Goal: Information Seeking & Learning: Learn about a topic

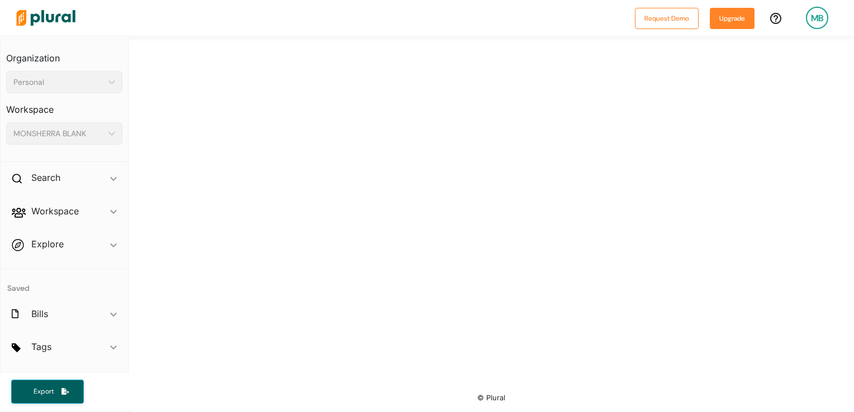
scroll to position [284, 0]
click at [21, 174] on icon at bounding box center [17, 179] width 10 height 10
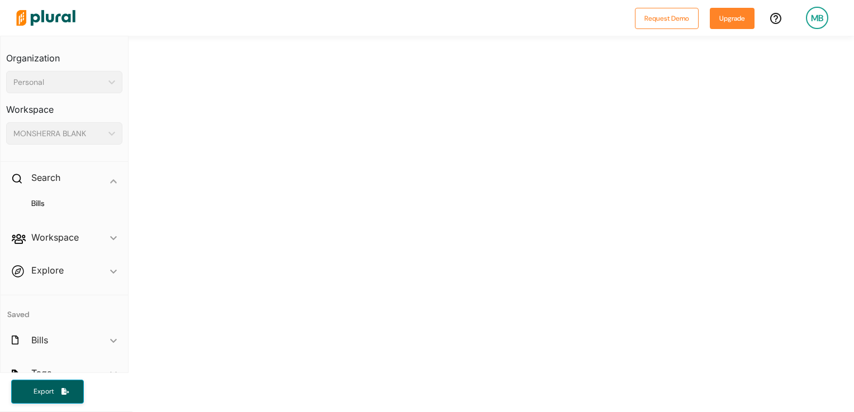
scroll to position [0, 0]
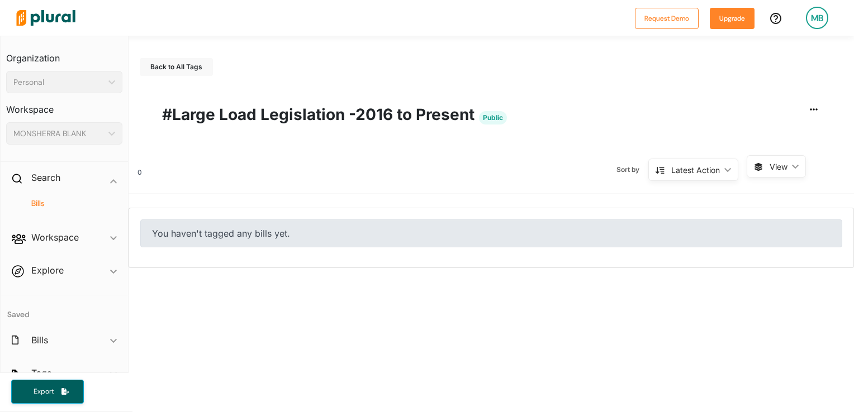
click at [32, 202] on h4 "Bills" at bounding box center [66, 203] width 99 height 11
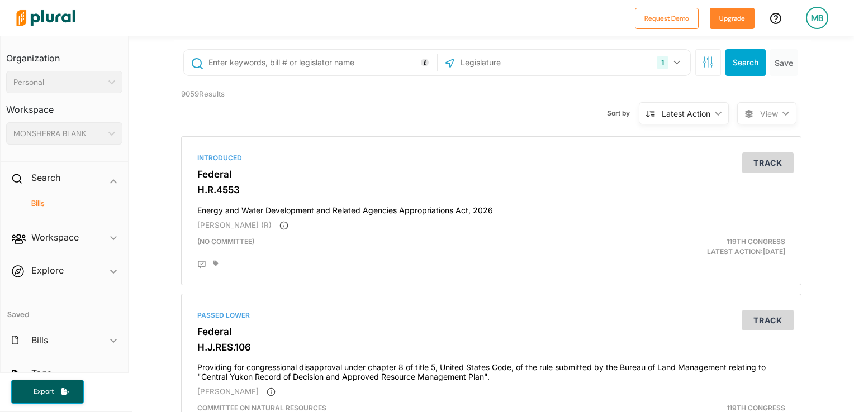
click at [459, 68] on input "text" at bounding box center [519, 62] width 120 height 21
type input "[US_STATE]"
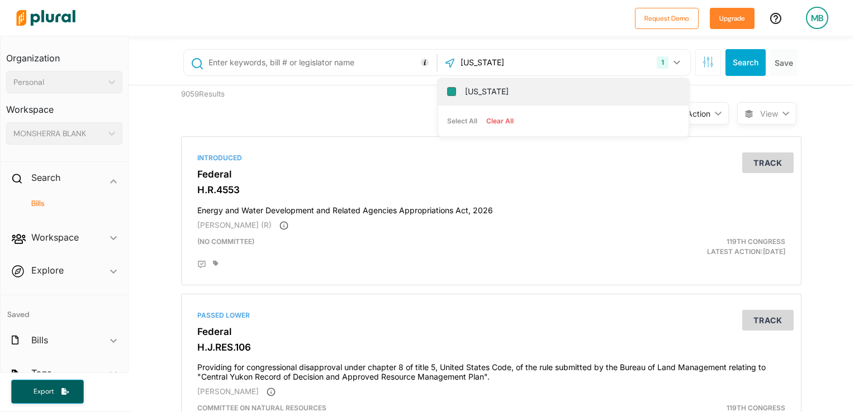
click at [447, 89] on input "[US_STATE]" at bounding box center [451, 91] width 9 height 9
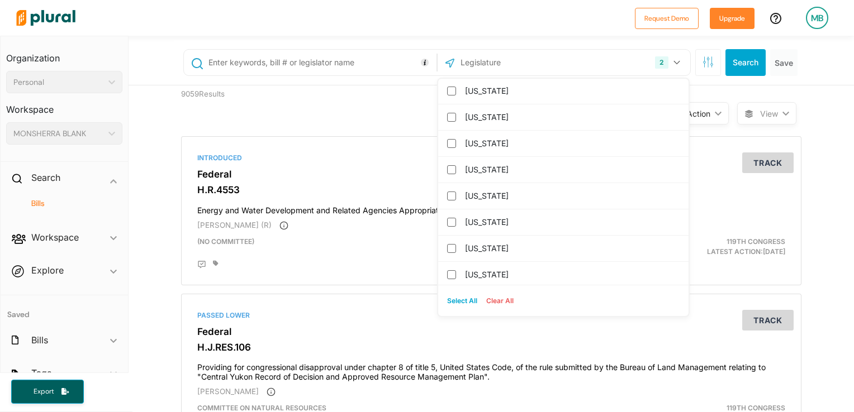
scroll to position [136, 0]
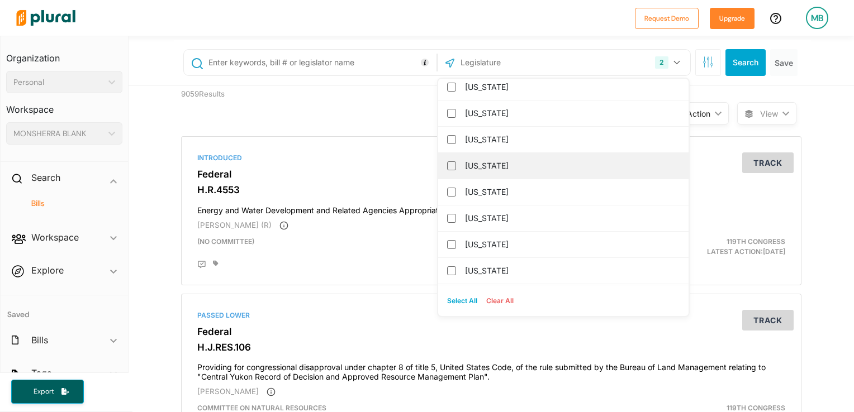
click at [521, 171] on label "[US_STATE]" at bounding box center [571, 166] width 212 height 17
click at [456, 170] on input "[US_STATE]" at bounding box center [451, 165] width 9 height 9
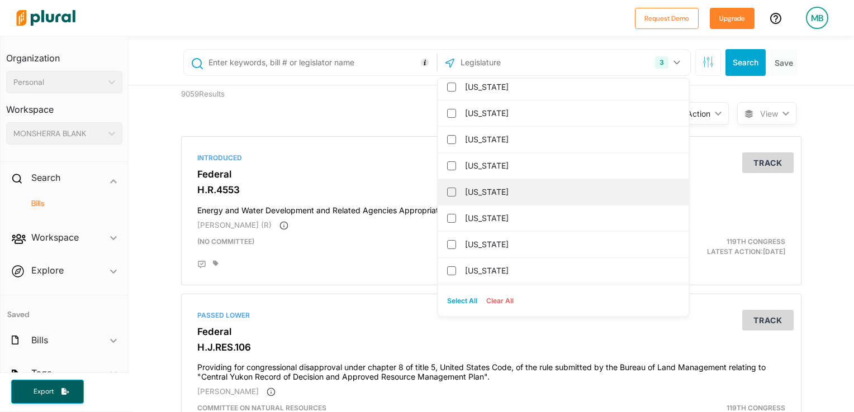
click at [502, 193] on label "[US_STATE]" at bounding box center [571, 192] width 212 height 17
click at [456, 193] on input "[US_STATE]" at bounding box center [451, 192] width 9 height 9
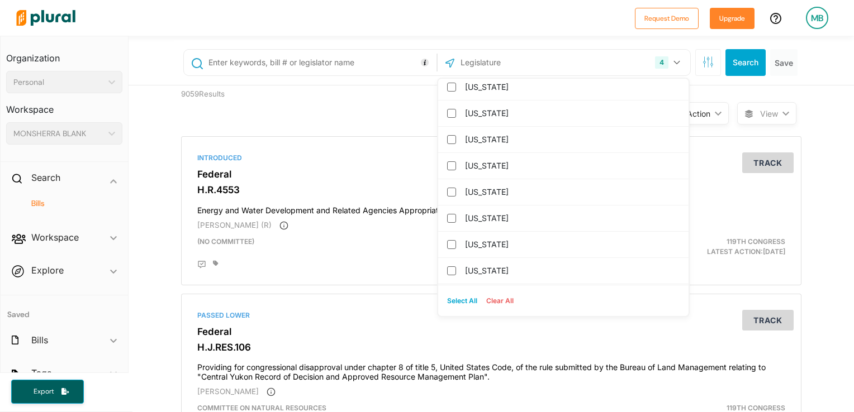
scroll to position [323, 0]
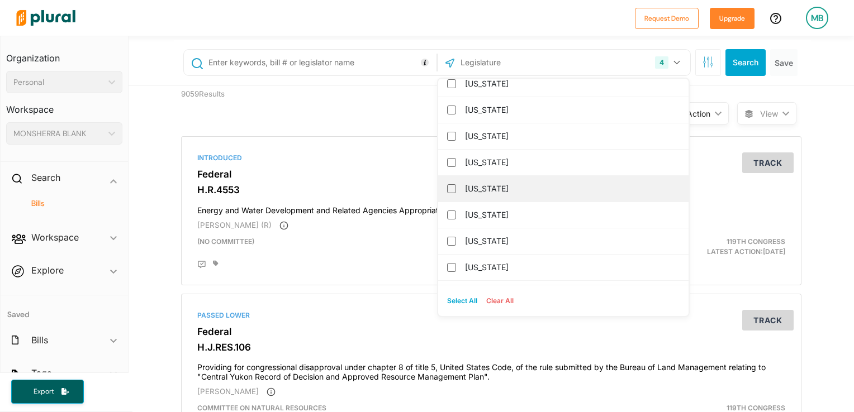
click at [549, 182] on label "[US_STATE]" at bounding box center [571, 188] width 212 height 17
click at [456, 184] on input "[US_STATE]" at bounding box center [451, 188] width 9 height 9
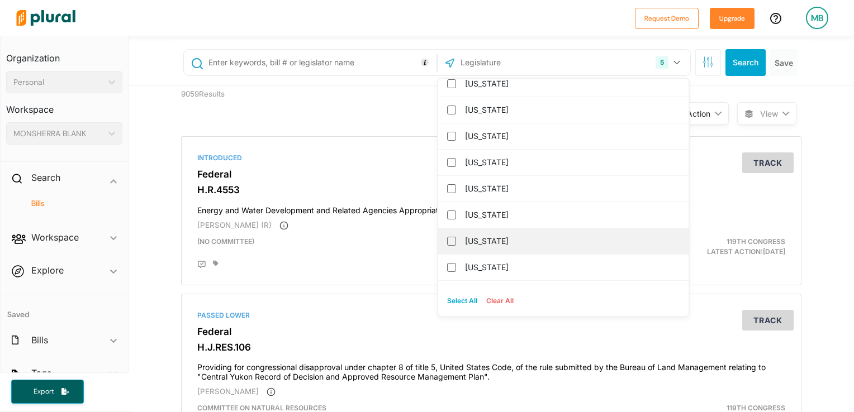
click at [554, 239] on label "[US_STATE]" at bounding box center [571, 241] width 212 height 17
click at [456, 239] on input "[US_STATE]" at bounding box center [451, 241] width 9 height 9
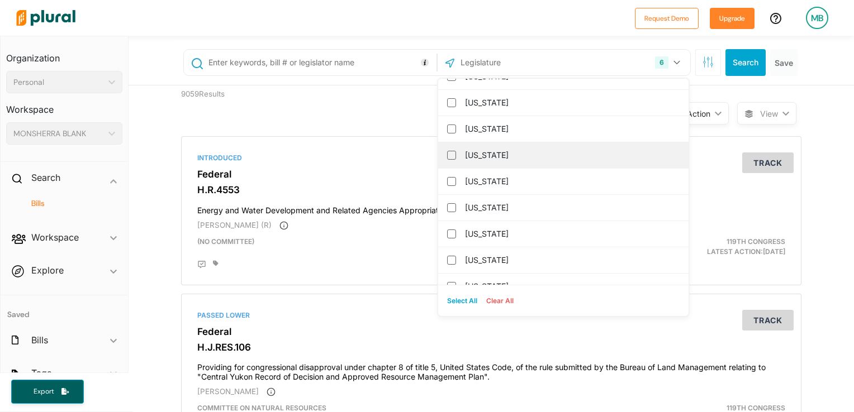
click at [592, 159] on label "[US_STATE]" at bounding box center [571, 155] width 212 height 17
click at [456, 159] on input "[US_STATE]" at bounding box center [451, 155] width 9 height 9
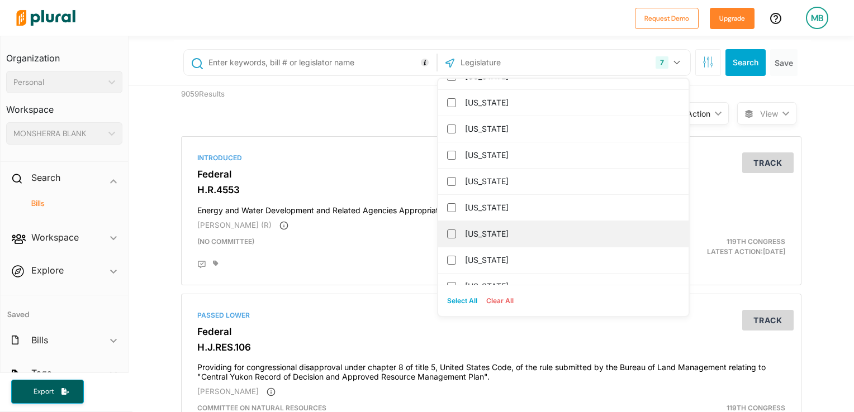
click at [571, 226] on label "[US_STATE]" at bounding box center [571, 234] width 212 height 17
click at [456, 230] on input "[US_STATE]" at bounding box center [451, 234] width 9 height 9
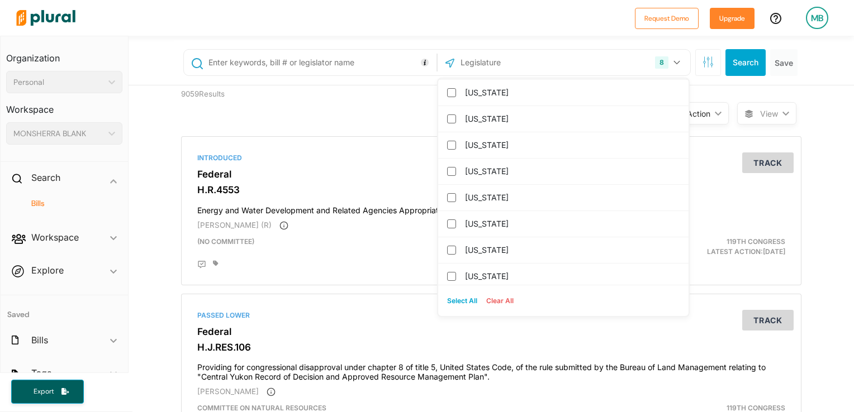
scroll to position [633, 0]
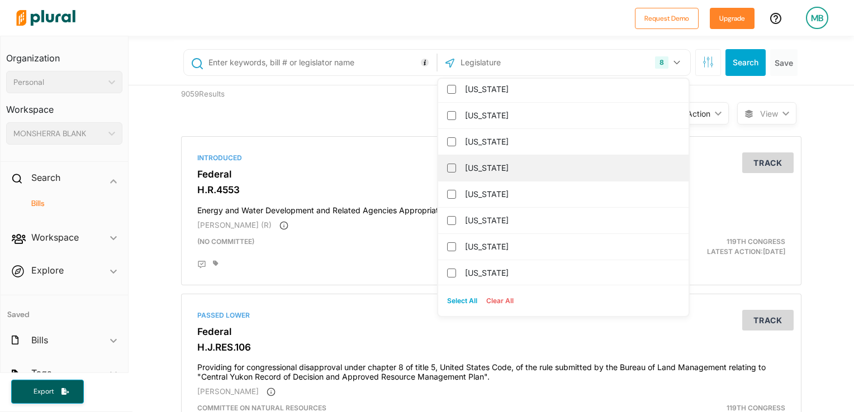
click at [559, 169] on label "[US_STATE]" at bounding box center [571, 168] width 212 height 17
click at [456, 169] on input "[US_STATE]" at bounding box center [451, 168] width 9 height 9
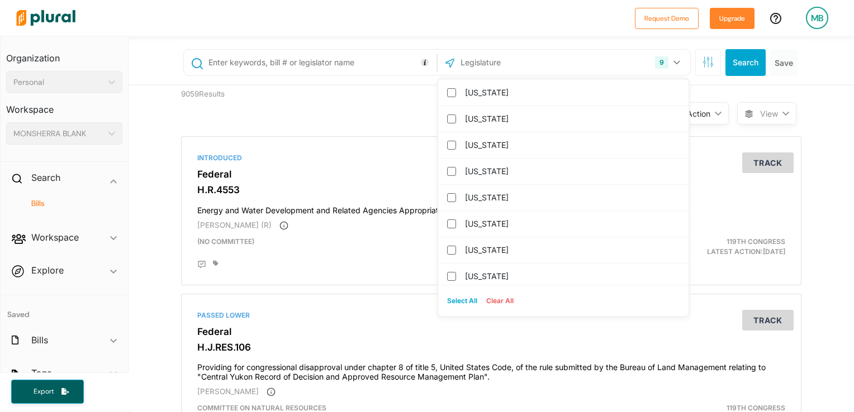
scroll to position [782, 0]
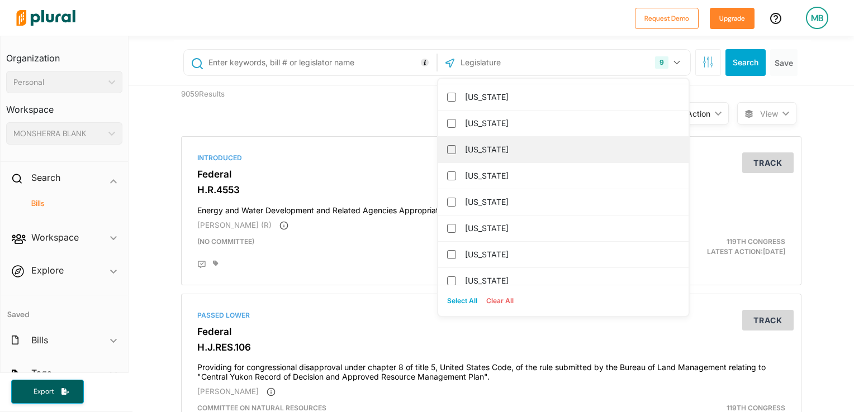
click at [543, 154] on label "[US_STATE]" at bounding box center [571, 149] width 212 height 17
click at [456, 154] on input "[US_STATE]" at bounding box center [451, 149] width 9 height 9
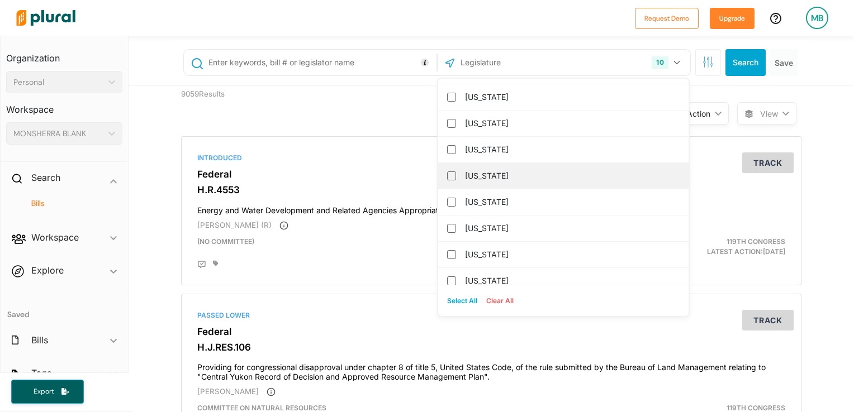
click at [528, 173] on label "[US_STATE]" at bounding box center [571, 176] width 212 height 17
click at [456, 173] on input "[US_STATE]" at bounding box center [451, 176] width 9 height 9
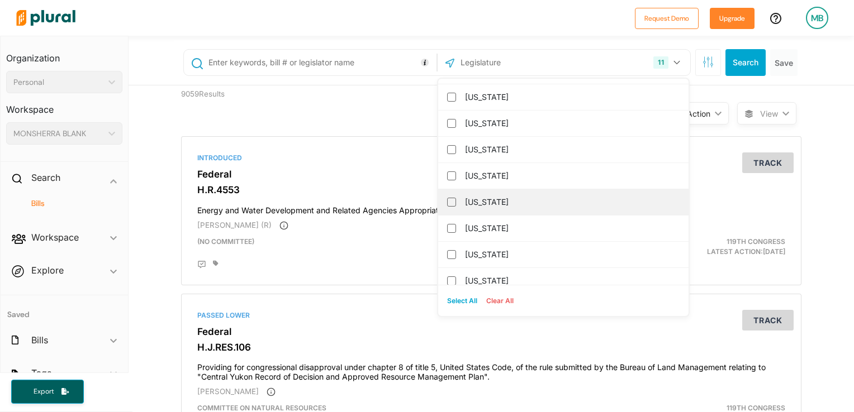
click at [521, 196] on label "[US_STATE]" at bounding box center [571, 202] width 212 height 17
click at [456, 198] on input "[US_STATE]" at bounding box center [451, 202] width 9 height 9
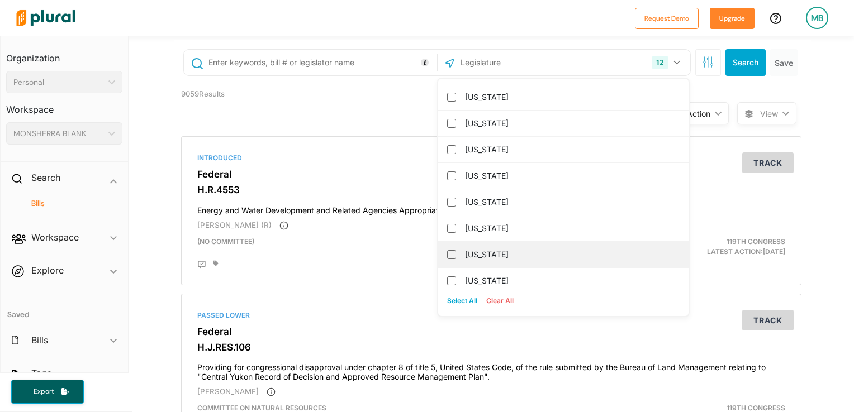
click at [521, 246] on label "[US_STATE]" at bounding box center [571, 254] width 212 height 17
click at [456, 250] on input "[US_STATE]" at bounding box center [451, 254] width 9 height 9
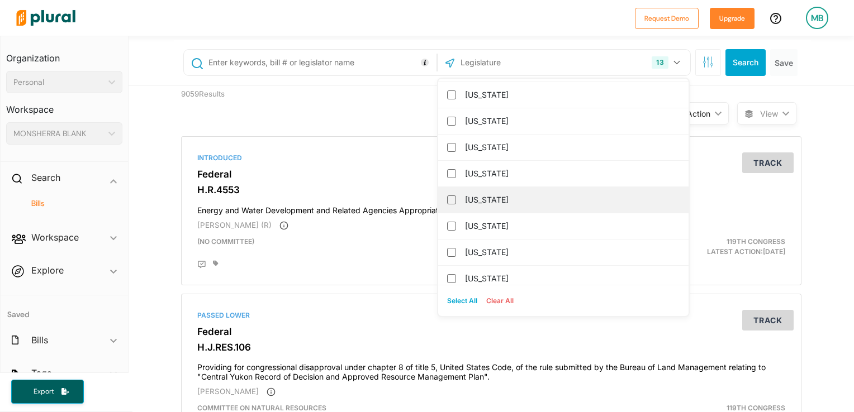
click at [515, 192] on label "[US_STATE]" at bounding box center [571, 200] width 212 height 17
click at [456, 196] on input "[US_STATE]" at bounding box center [451, 200] width 9 height 9
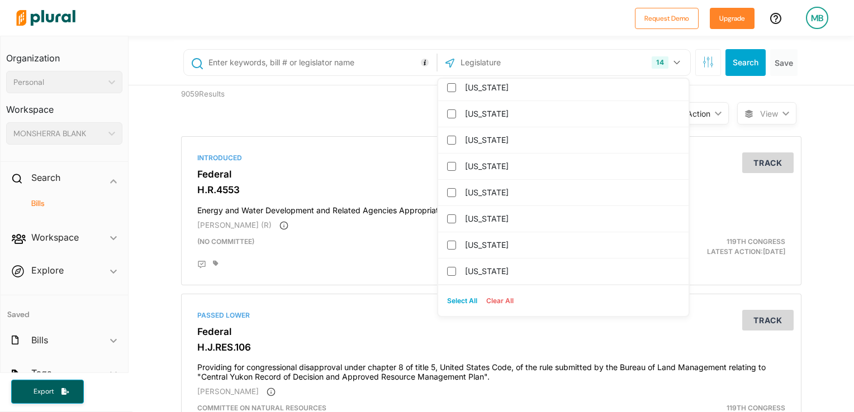
scroll to position [1128, 0]
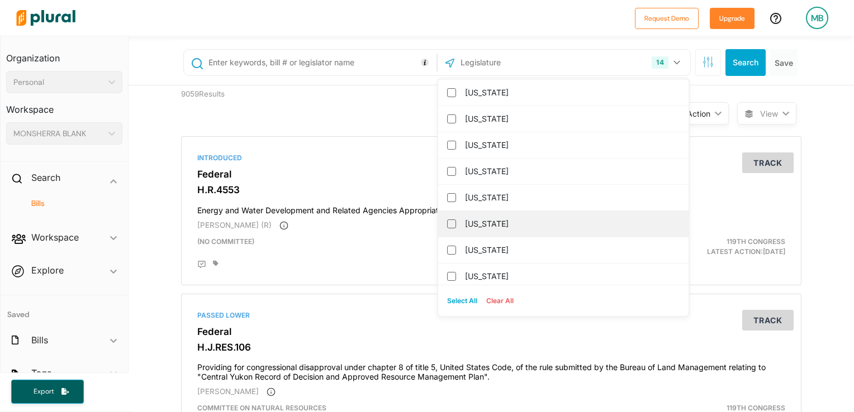
click at [534, 222] on label "[US_STATE]" at bounding box center [571, 224] width 212 height 17
click at [456, 222] on input "[US_STATE]" at bounding box center [451, 224] width 9 height 9
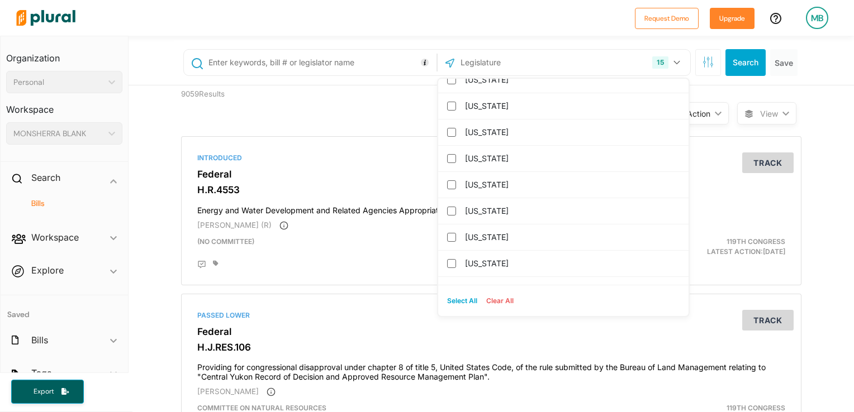
scroll to position [1180, 0]
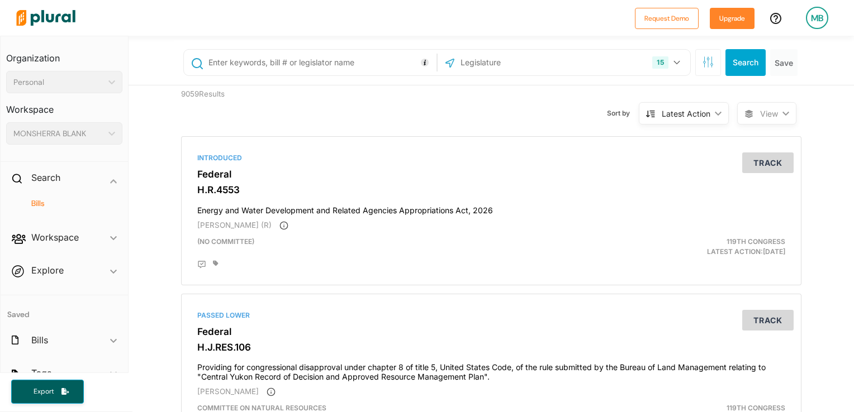
click at [389, 98] on div "Sort by Latest Action ic_keyboard_arrow_down Relevance Latest Action Latest Act…" at bounding box center [551, 106] width 372 height 42
click at [654, 60] on div "15" at bounding box center [660, 62] width 16 height 12
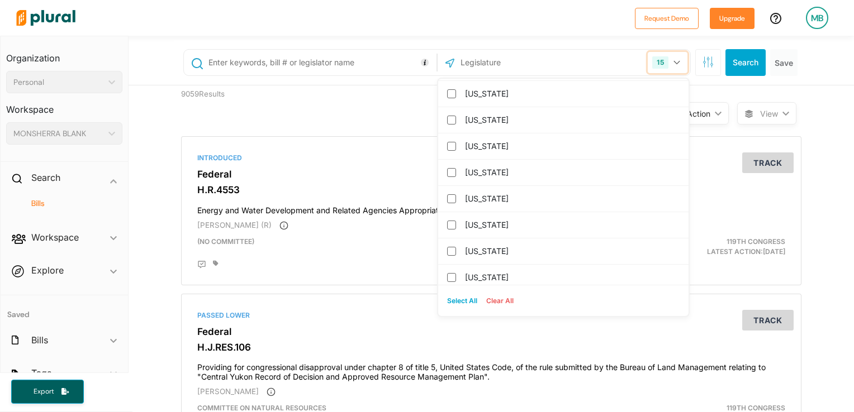
click at [654, 60] on div "15" at bounding box center [660, 62] width 16 height 12
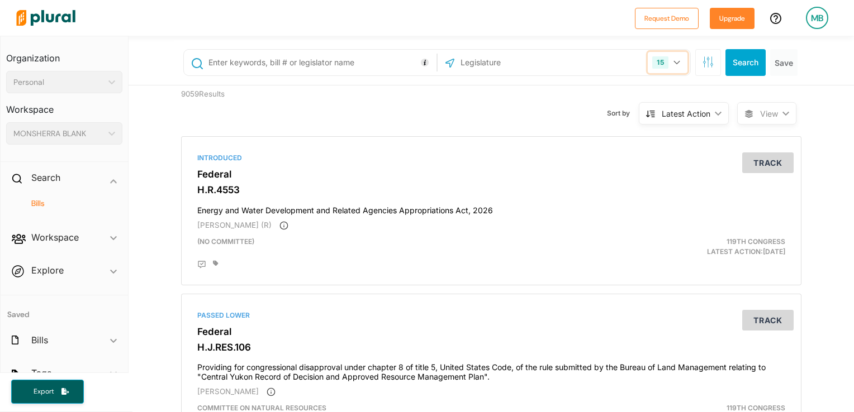
click at [654, 60] on div "15" at bounding box center [660, 62] width 16 height 12
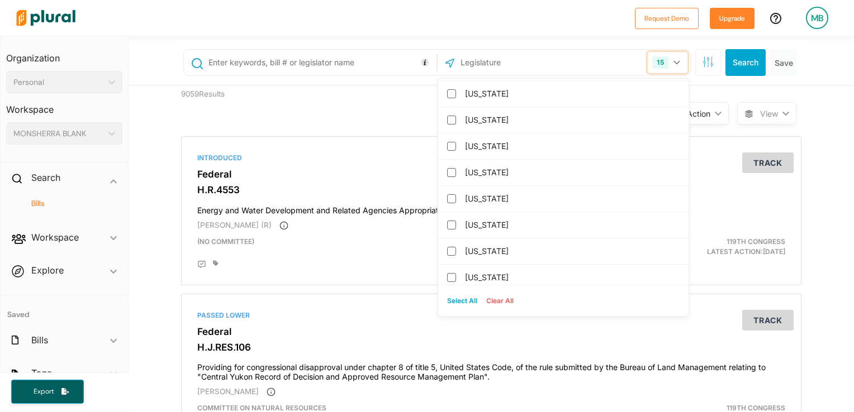
click at [654, 60] on div "15" at bounding box center [660, 62] width 16 height 12
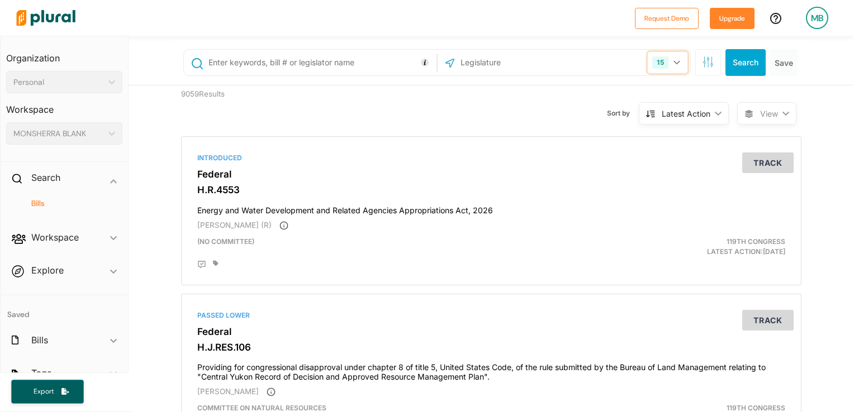
click at [654, 60] on div "15" at bounding box center [660, 62] width 16 height 12
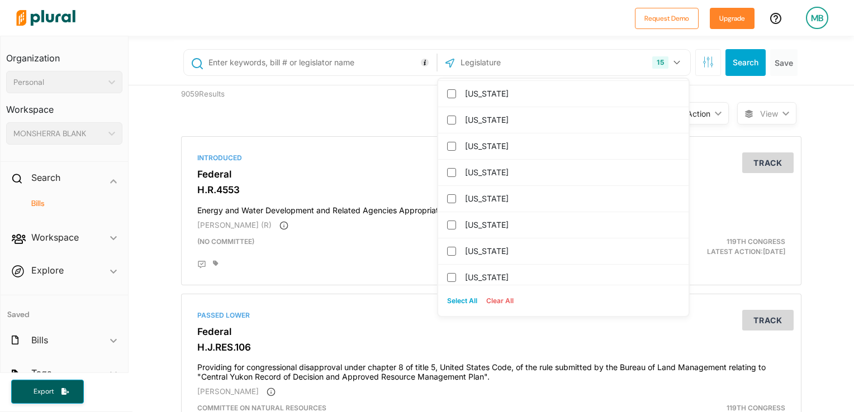
click at [449, 294] on button "Select All" at bounding box center [462, 301] width 39 height 17
checkbox input "true"
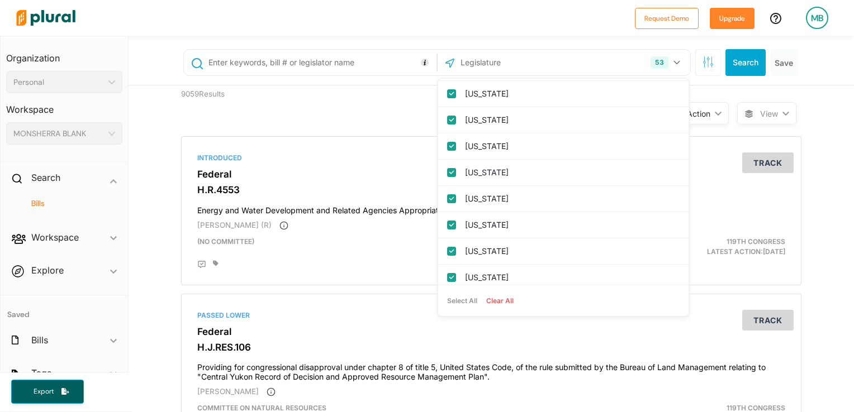
click at [499, 297] on button "Clear All" at bounding box center [500, 301] width 36 height 17
checkbox input "false"
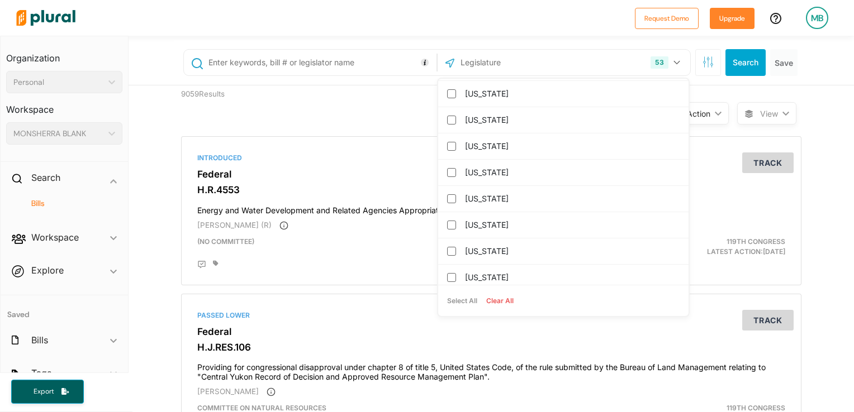
checkbox input "false"
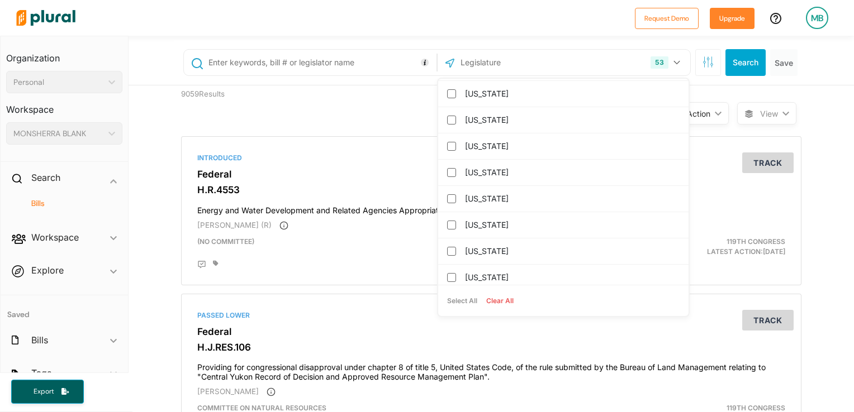
checkbox input "false"
checkbox columbia "false"
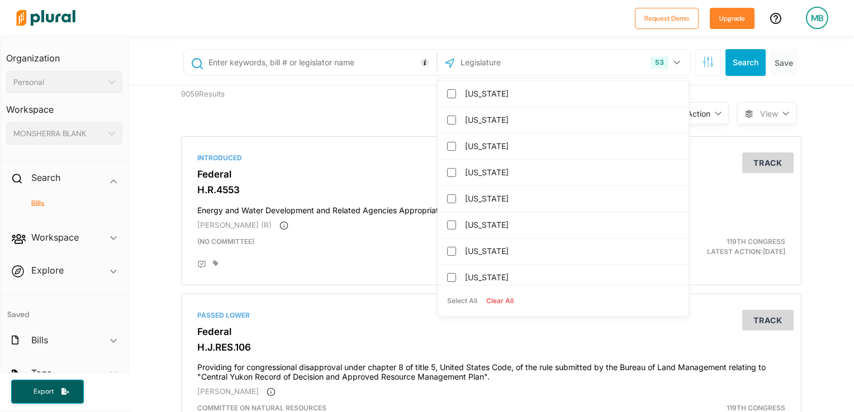
checkbox input "false"
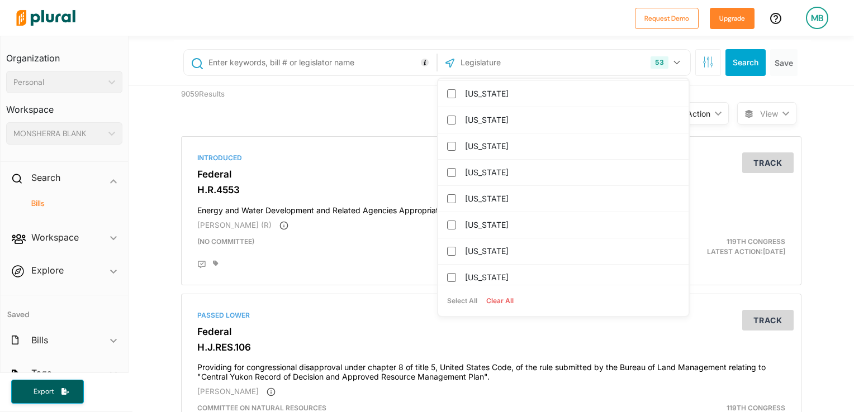
checkbox input "false"
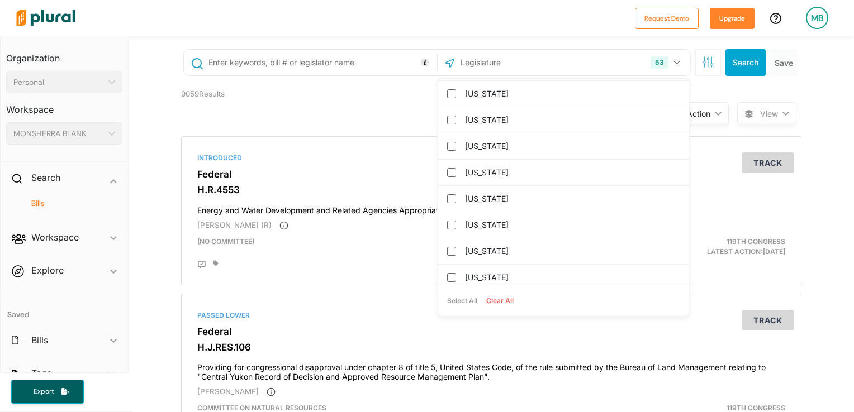
checkbox input "false"
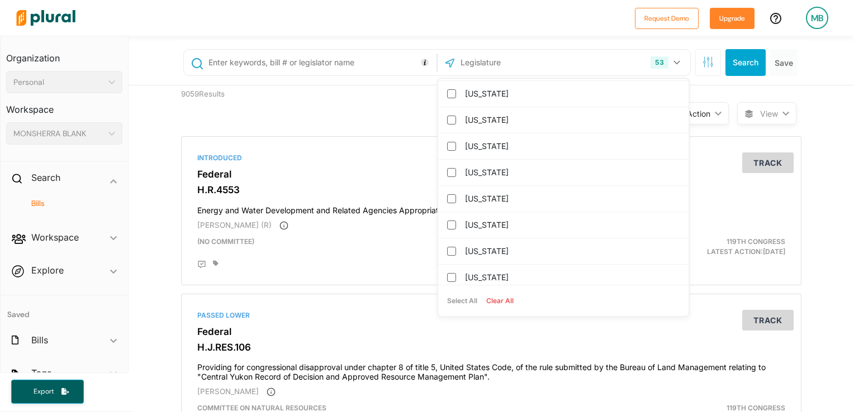
checkbox input "false"
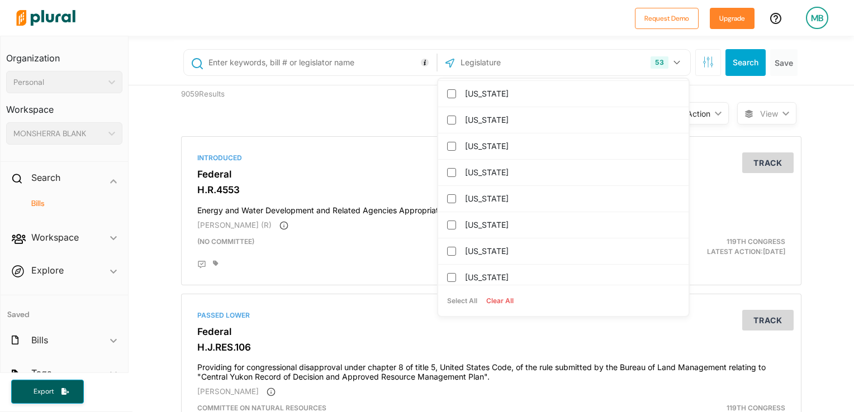
checkbox input "false"
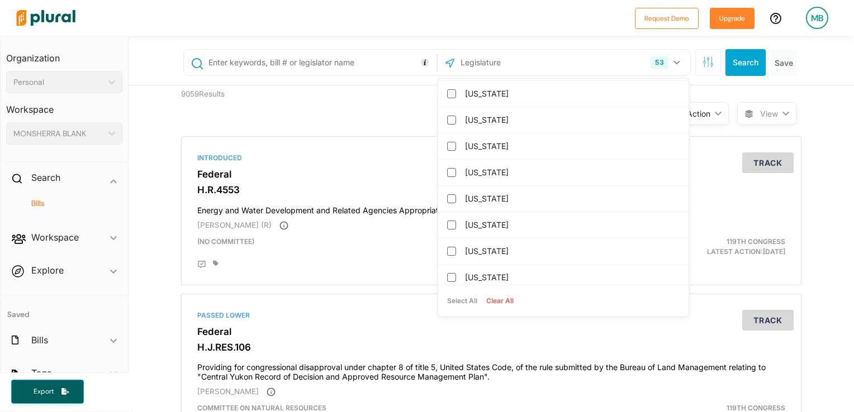
checkbox input "false"
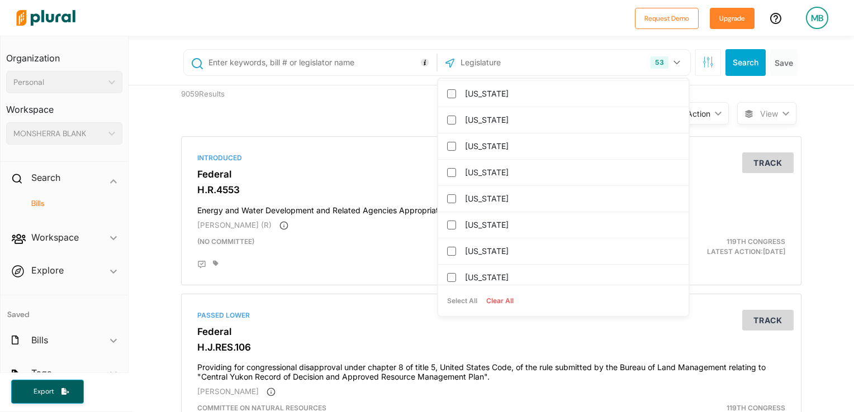
checkbox input "false"
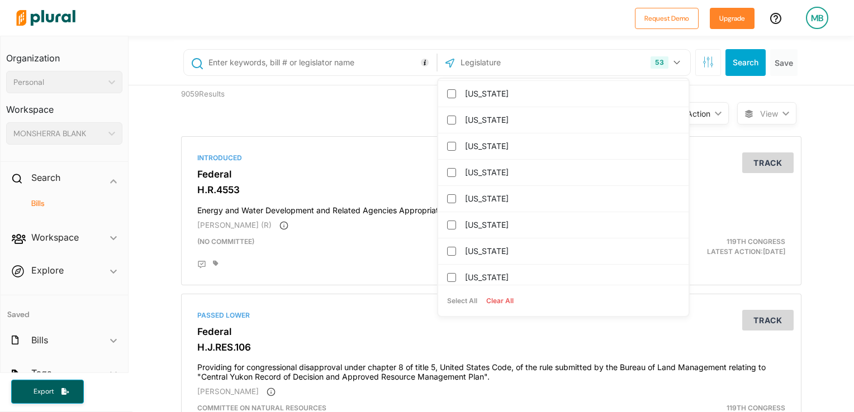
checkbox input "false"
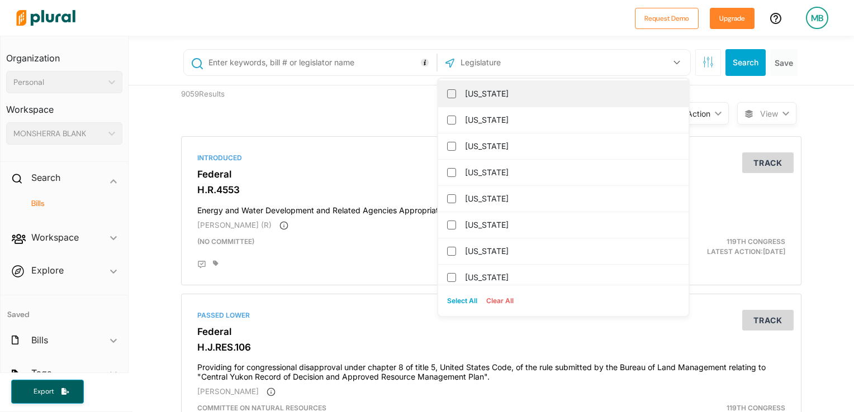
click at [472, 85] on label "[US_STATE]" at bounding box center [571, 93] width 212 height 17
click at [456, 89] on input "[US_STATE]" at bounding box center [451, 93] width 9 height 9
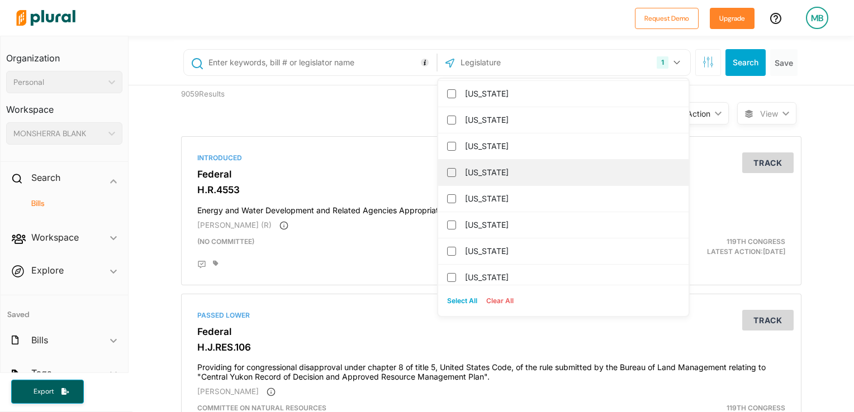
click at [531, 173] on label "[US_STATE]" at bounding box center [571, 172] width 212 height 17
click at [456, 173] on input "[US_STATE]" at bounding box center [451, 172] width 9 height 9
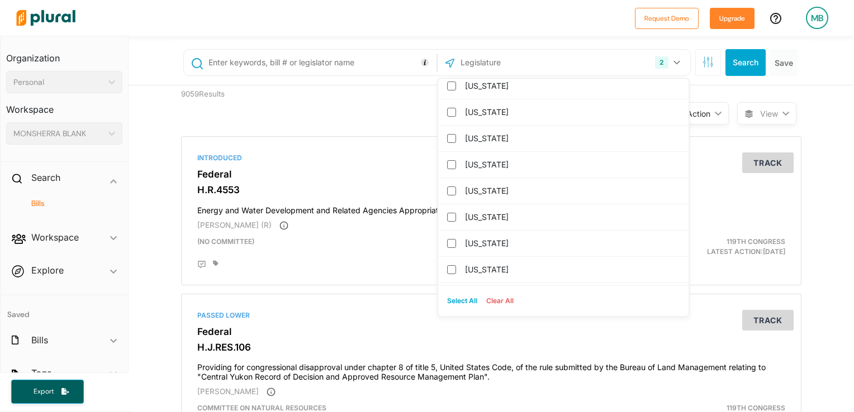
scroll to position [1106, 0]
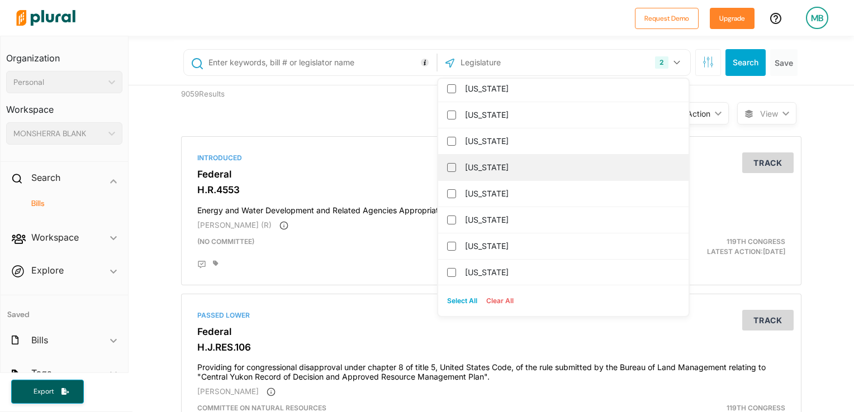
click at [527, 161] on label "[US_STATE]" at bounding box center [571, 167] width 212 height 17
click at [456, 163] on input "[US_STATE]" at bounding box center [451, 167] width 9 height 9
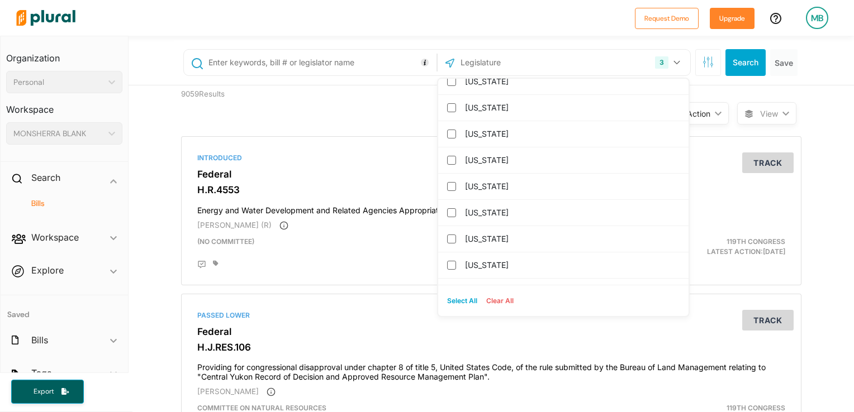
scroll to position [972, 0]
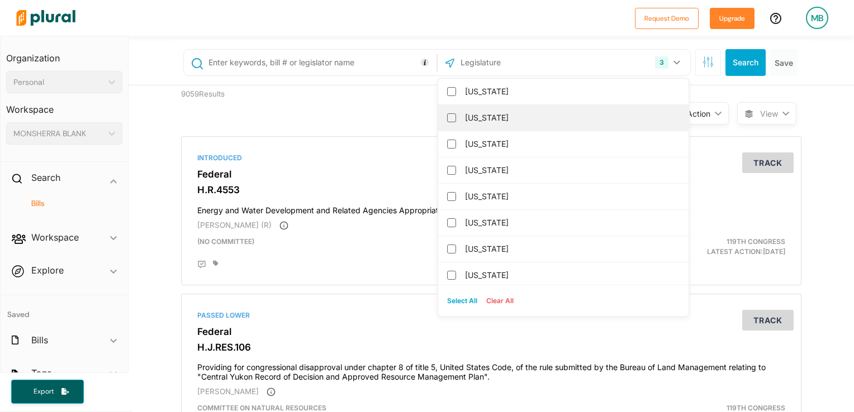
click at [626, 110] on label "[US_STATE]" at bounding box center [571, 118] width 212 height 17
click at [456, 113] on input "[US_STATE]" at bounding box center [451, 117] width 9 height 9
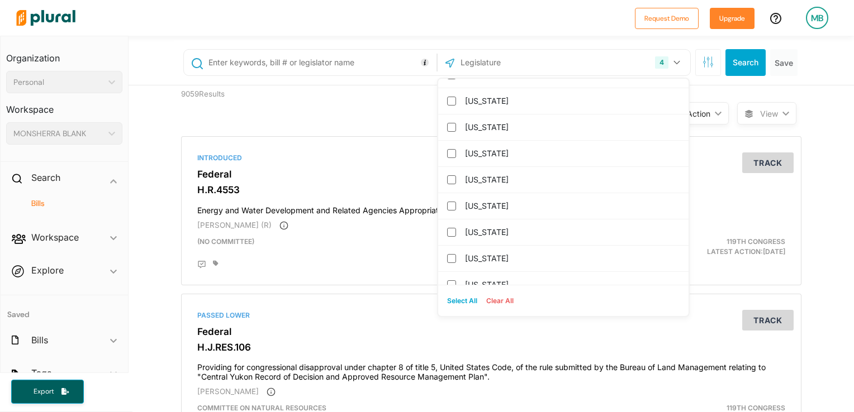
scroll to position [882, 0]
click at [527, 175] on label "[US_STATE]" at bounding box center [571, 181] width 212 height 17
click at [456, 177] on input "[US_STATE]" at bounding box center [451, 181] width 9 height 9
click at [501, 178] on label "[US_STATE]" at bounding box center [571, 181] width 212 height 17
click at [456, 178] on input "[US_STATE]" at bounding box center [451, 181] width 9 height 9
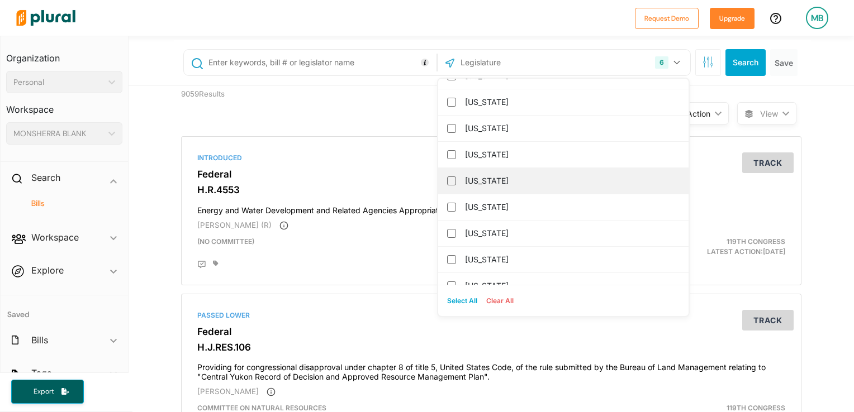
click at [495, 174] on label "[US_STATE]" at bounding box center [571, 181] width 212 height 17
click at [456, 177] on input "[US_STATE]" at bounding box center [451, 181] width 9 height 9
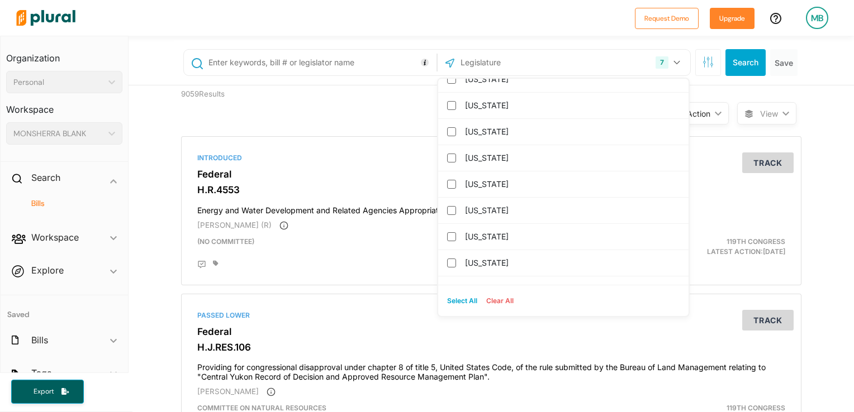
scroll to position [771, 0]
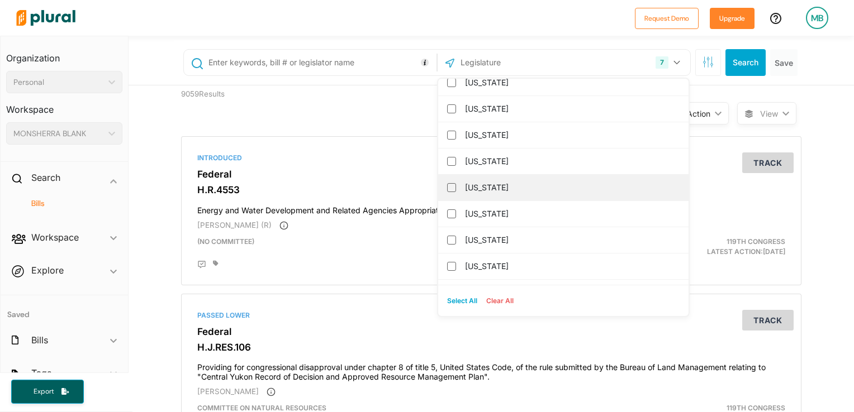
click at [581, 180] on label "[US_STATE]" at bounding box center [571, 187] width 212 height 17
click at [456, 183] on input "[US_STATE]" at bounding box center [451, 187] width 9 height 9
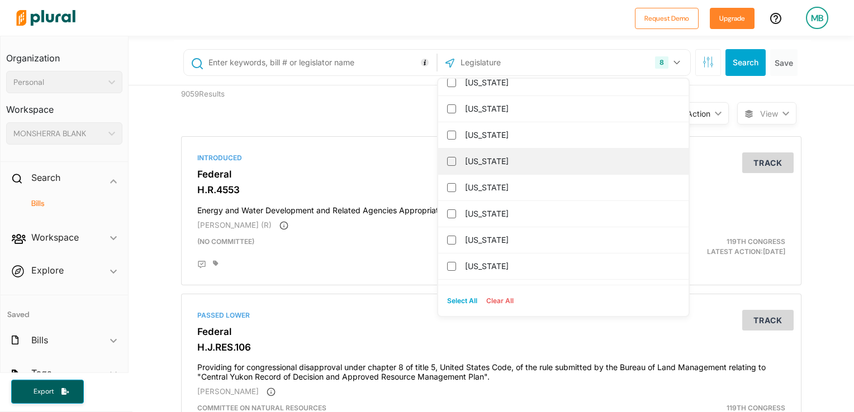
click at [502, 156] on label "[US_STATE]" at bounding box center [571, 161] width 212 height 17
click at [456, 157] on input "[US_STATE]" at bounding box center [451, 161] width 9 height 9
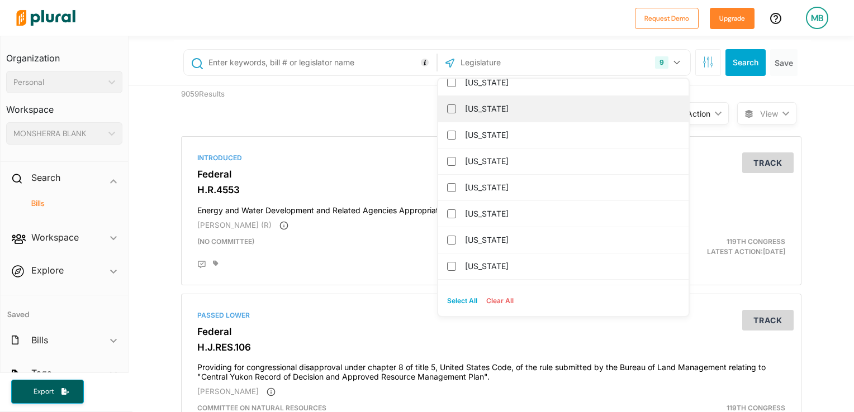
click at [573, 106] on label "[US_STATE]" at bounding box center [571, 109] width 212 height 17
click at [456, 106] on input "[US_STATE]" at bounding box center [451, 108] width 9 height 9
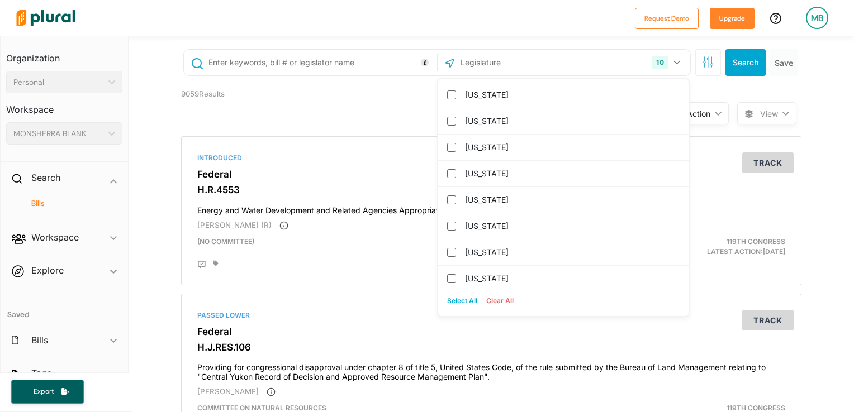
scroll to position [592, 0]
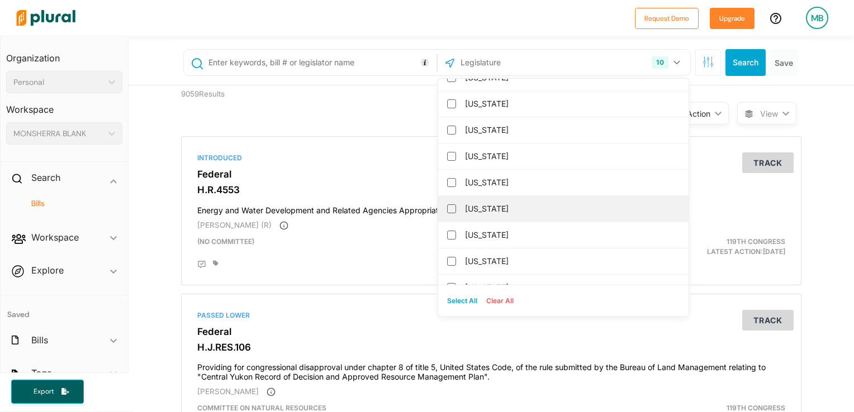
click at [514, 202] on label "[US_STATE]" at bounding box center [571, 209] width 212 height 17
click at [456, 205] on input "[US_STATE]" at bounding box center [451, 209] width 9 height 9
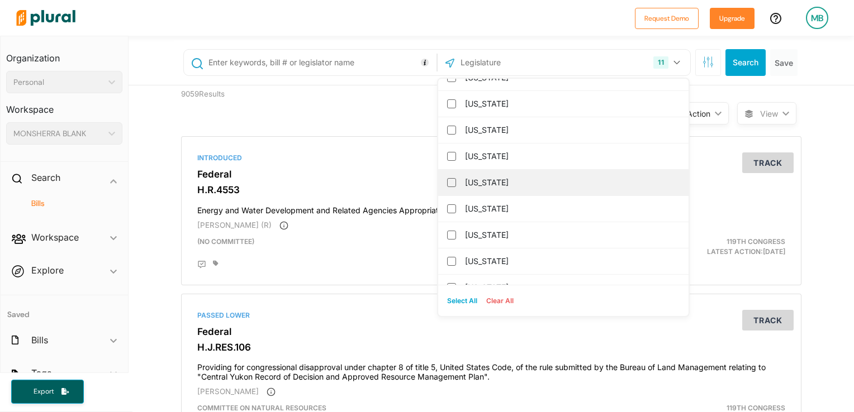
click at [487, 176] on label "[US_STATE]" at bounding box center [571, 182] width 212 height 17
click at [456, 178] on input "[US_STATE]" at bounding box center [451, 182] width 9 height 9
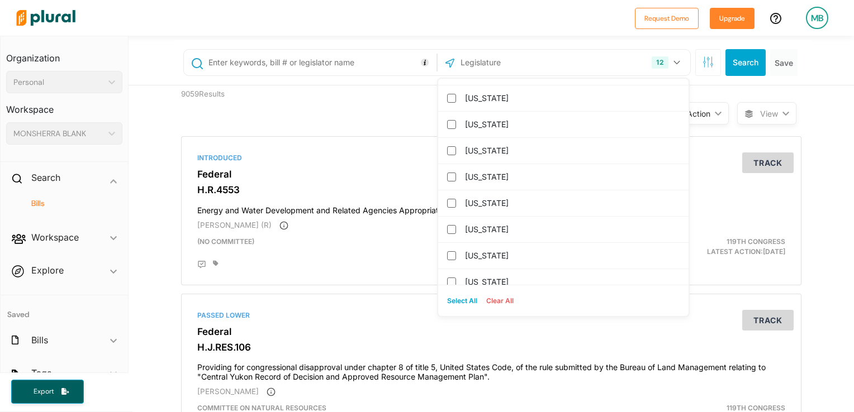
scroll to position [413, 0]
click at [585, 196] on label "[US_STATE]" at bounding box center [571, 204] width 212 height 17
click at [456, 199] on input "[US_STATE]" at bounding box center [451, 203] width 9 height 9
click at [503, 199] on label "[US_STATE]" at bounding box center [571, 204] width 212 height 17
click at [456, 199] on input "[US_STATE]" at bounding box center [451, 203] width 9 height 9
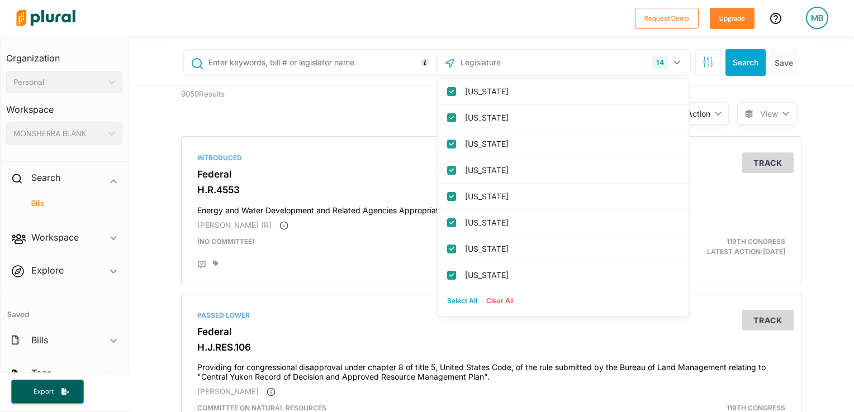
scroll to position [0, 0]
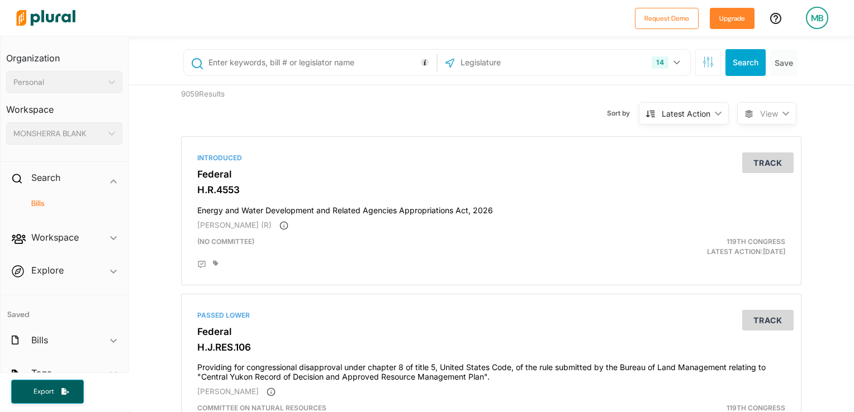
click at [335, 59] on input "text" at bounding box center [320, 62] width 226 height 21
click at [747, 61] on button "Search" at bounding box center [745, 62] width 40 height 27
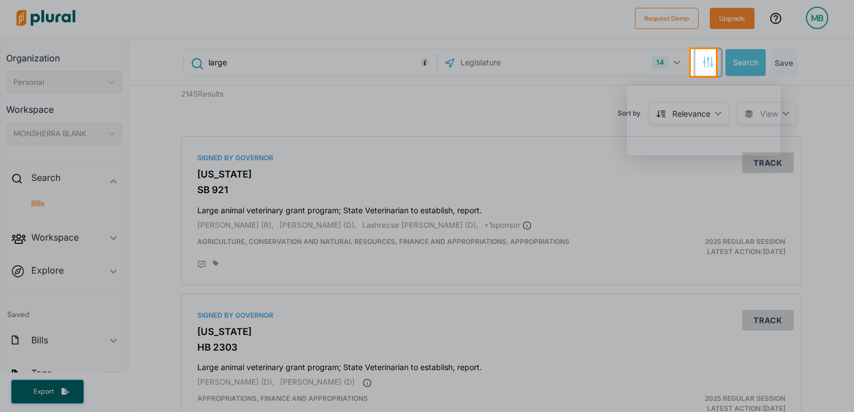
click at [702, 60] on icon "button" at bounding box center [707, 61] width 11 height 11
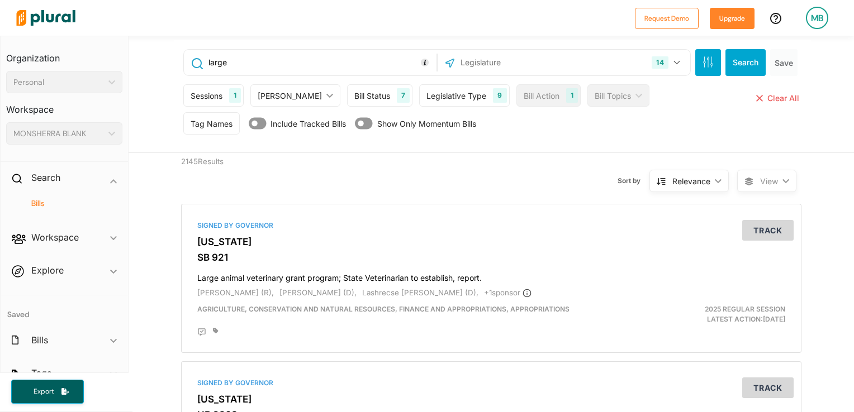
click at [259, 61] on input "large" at bounding box center [320, 62] width 226 height 21
type input "large load"
click at [743, 58] on button "Search" at bounding box center [745, 62] width 40 height 27
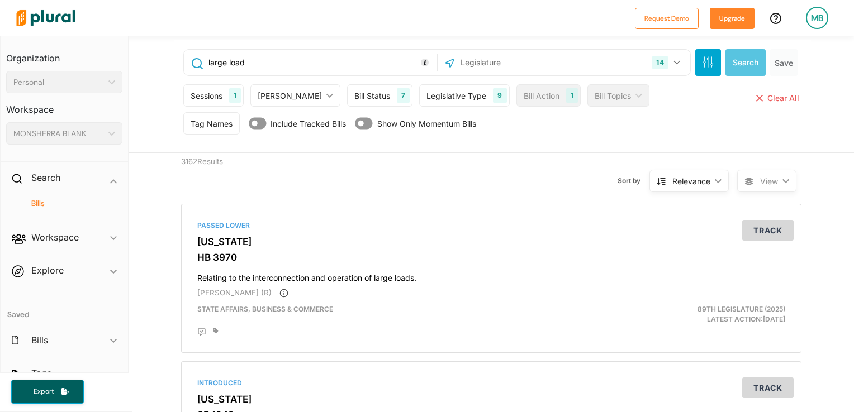
click at [503, 184] on div "Sort by Relevance ic_keyboard_arrow_down Relevance Latest Action Latest Action …" at bounding box center [551, 174] width 372 height 42
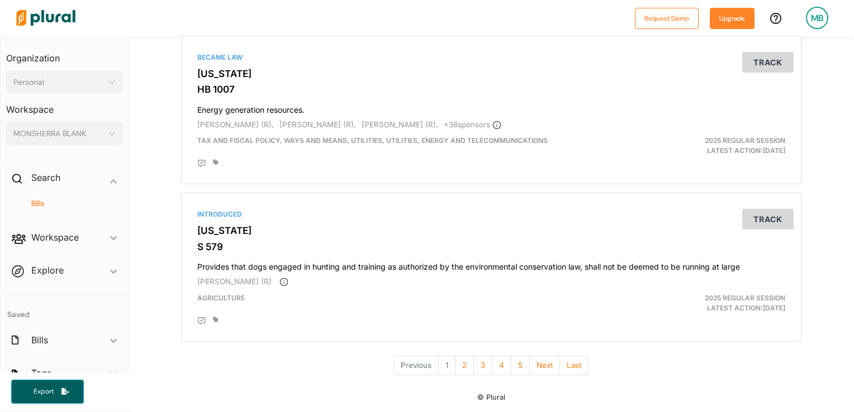
scroll to position [3814, 0]
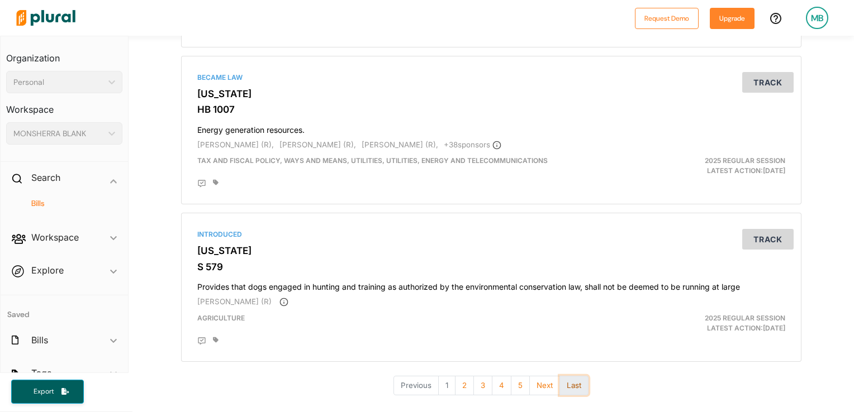
click at [573, 386] on button "Last" at bounding box center [573, 386] width 29 height 20
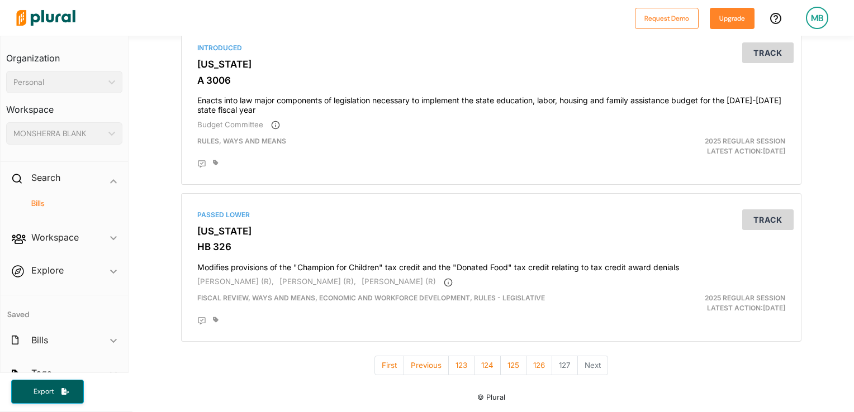
scroll to position [983, 0]
click at [377, 369] on button "First" at bounding box center [389, 366] width 30 height 20
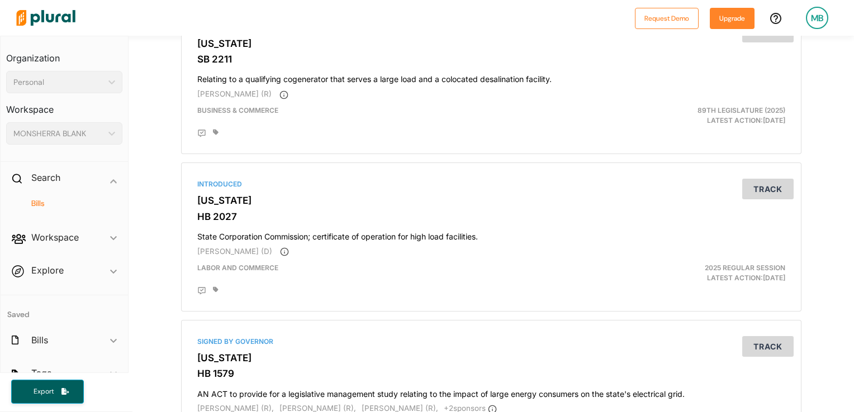
scroll to position [693, 0]
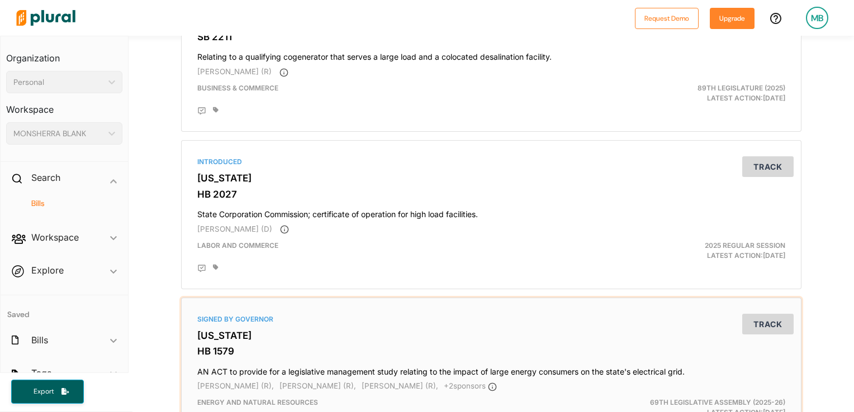
click at [377, 369] on h4 "AN ACT to provide for a legislative management study relating to the impact of …" at bounding box center [491, 369] width 588 height 15
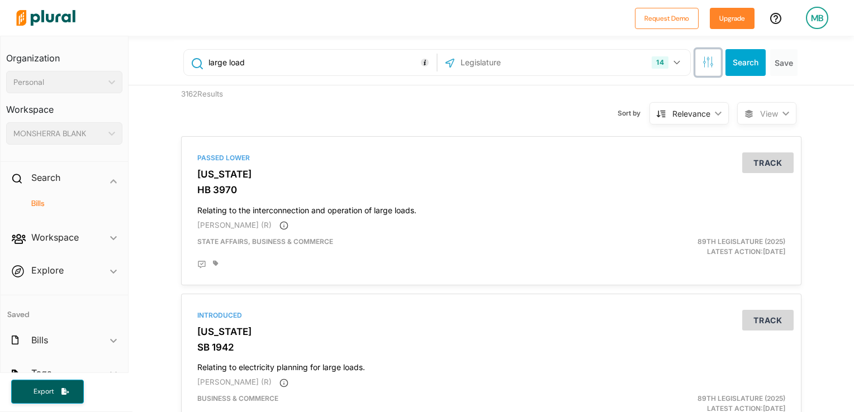
click at [702, 68] on button "button" at bounding box center [708, 62] width 26 height 27
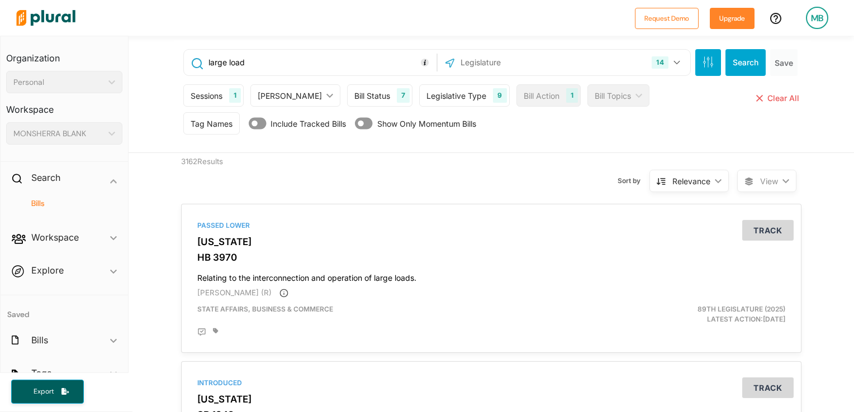
click at [462, 96] on div "Legislative Type 9" at bounding box center [464, 95] width 90 height 22
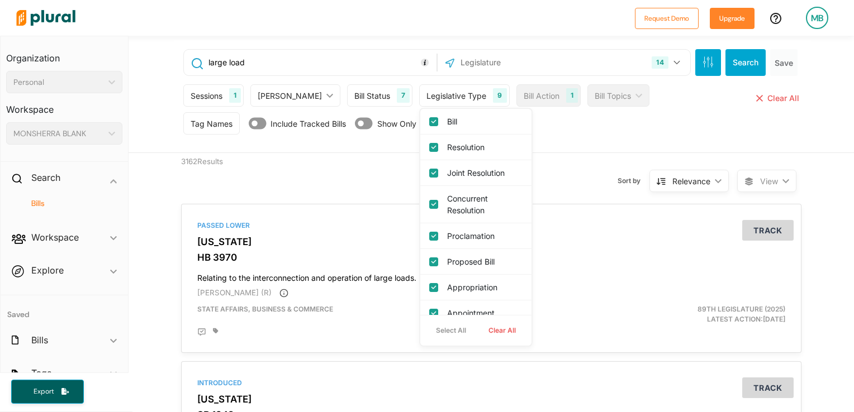
click at [477, 330] on button "Clear All" at bounding box center [502, 330] width 50 height 17
checkbox input "false"
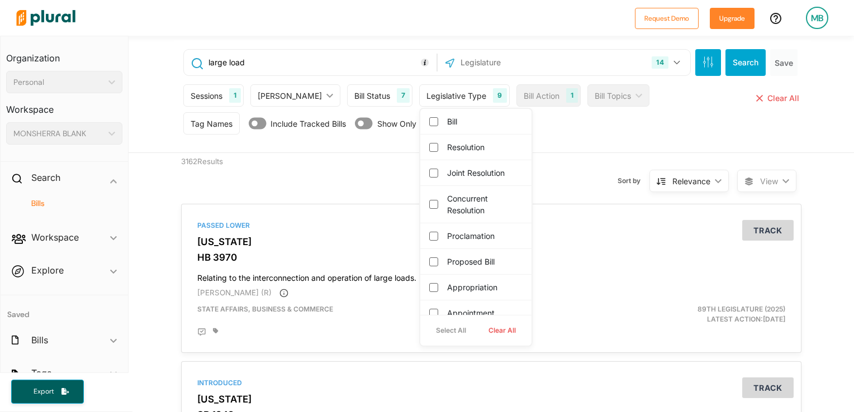
checkbox input "false"
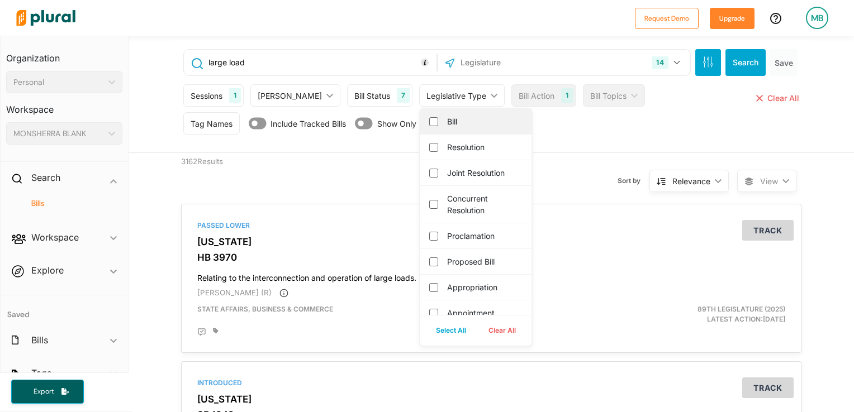
click at [447, 122] on label "Bill" at bounding box center [483, 122] width 73 height 12
click at [429, 122] on input "Bill" at bounding box center [433, 121] width 9 height 9
checkbox input "true"
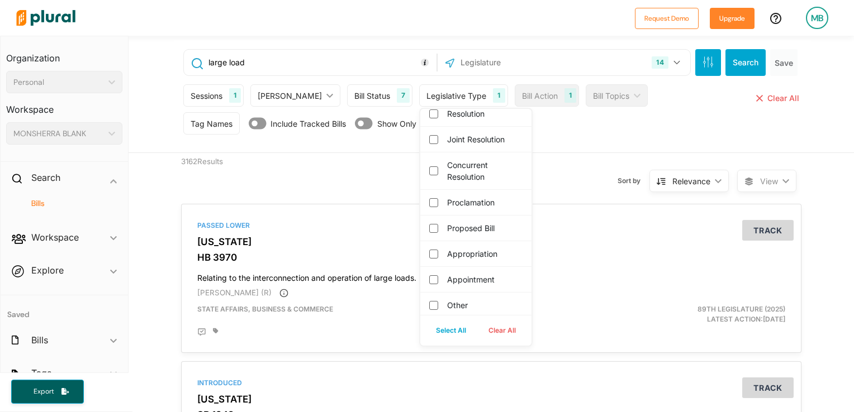
scroll to position [36, 0]
click at [454, 229] on label "Proposed Bill" at bounding box center [483, 226] width 73 height 12
click at [438, 229] on input "Proposed Bill" at bounding box center [433, 226] width 9 height 9
checkbox input "true"
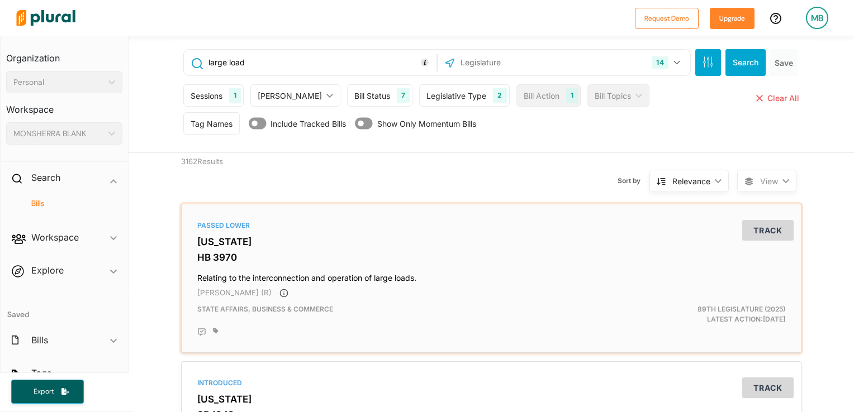
click at [563, 278] on h4 "Relating to the interconnection and operation of large loads." at bounding box center [491, 275] width 588 height 15
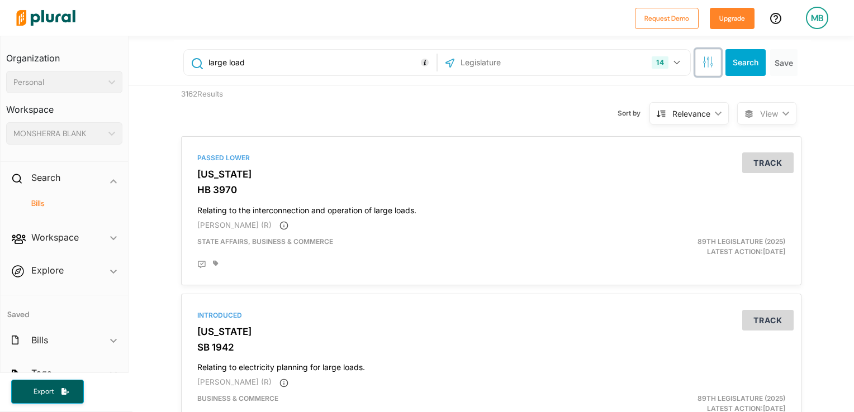
click at [702, 63] on icon "button" at bounding box center [707, 61] width 11 height 11
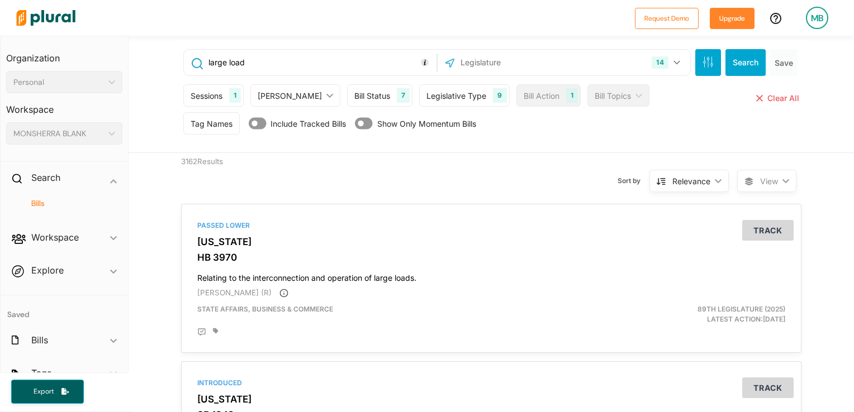
click at [456, 96] on div "Legislative Type" at bounding box center [456, 96] width 60 height 12
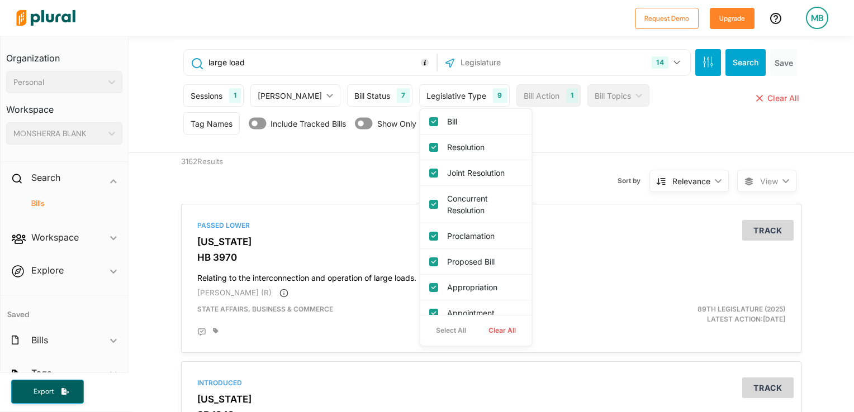
click at [477, 334] on button "Clear All" at bounding box center [502, 330] width 50 height 17
checkbox input "false"
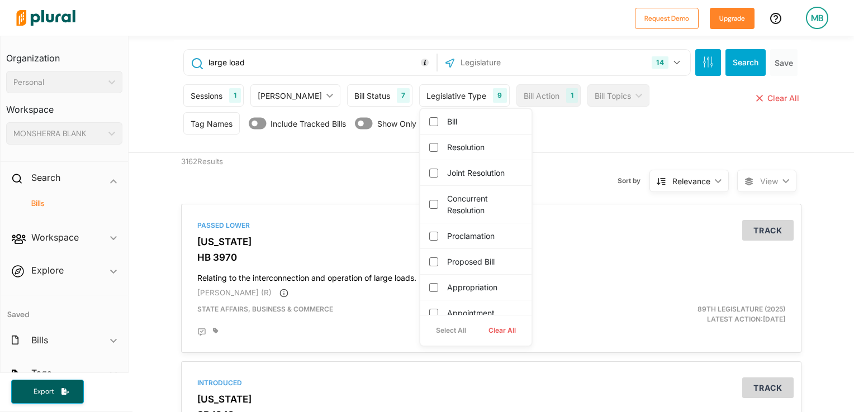
checkbox input "false"
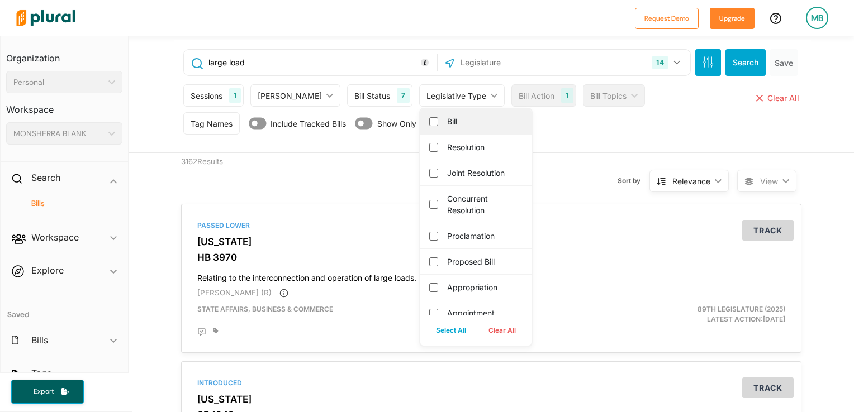
click at [447, 126] on label "Bill" at bounding box center [483, 122] width 73 height 12
click at [429, 126] on input "Bill" at bounding box center [433, 121] width 9 height 9
checkbox input "true"
click at [447, 258] on label "Proposed Bill" at bounding box center [483, 262] width 73 height 12
click at [435, 258] on input "Proposed Bill" at bounding box center [433, 262] width 9 height 9
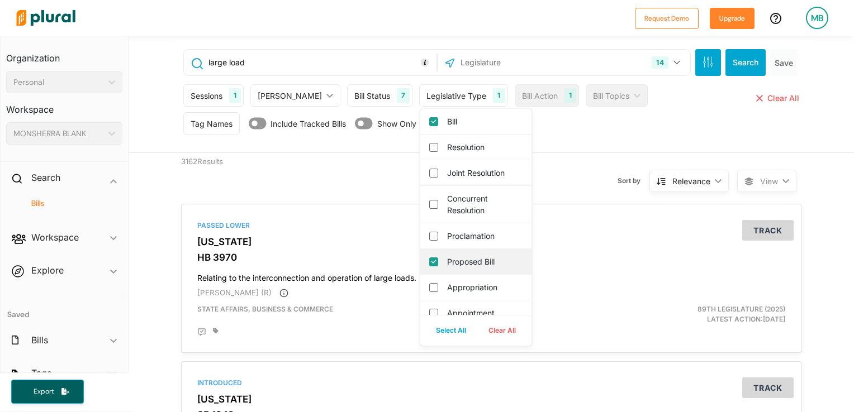
checkbox input "true"
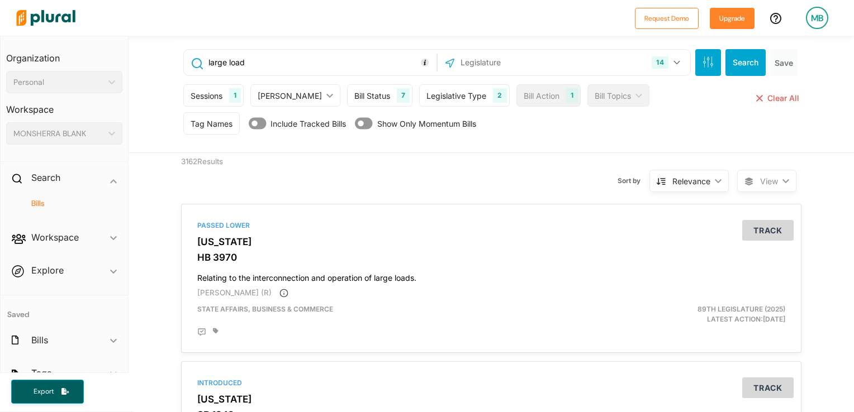
click at [534, 97] on div "Bill Action 1" at bounding box center [548, 95] width 64 height 22
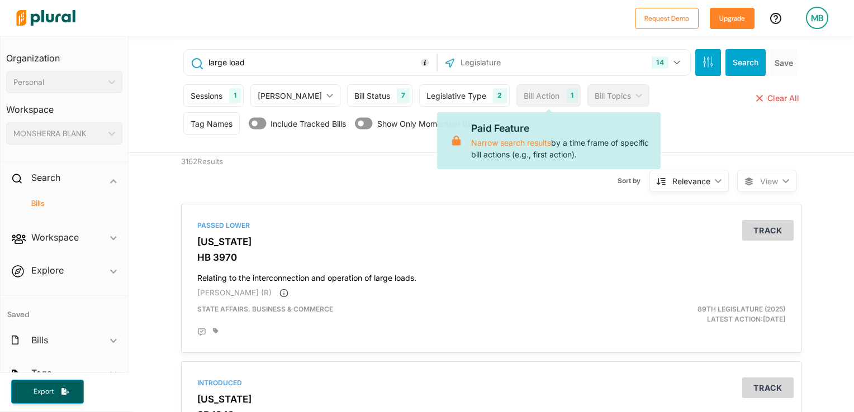
click at [354, 95] on div "Bill Status" at bounding box center [372, 96] width 36 height 12
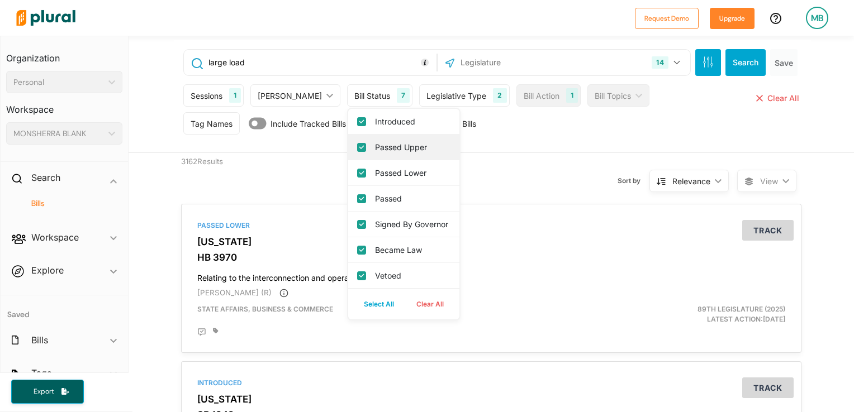
click at [357, 144] on input "Passed Upper" at bounding box center [361, 147] width 9 height 9
checkbox input "false"
click at [357, 169] on input "Passed Lower" at bounding box center [361, 173] width 9 height 9
checkbox input "false"
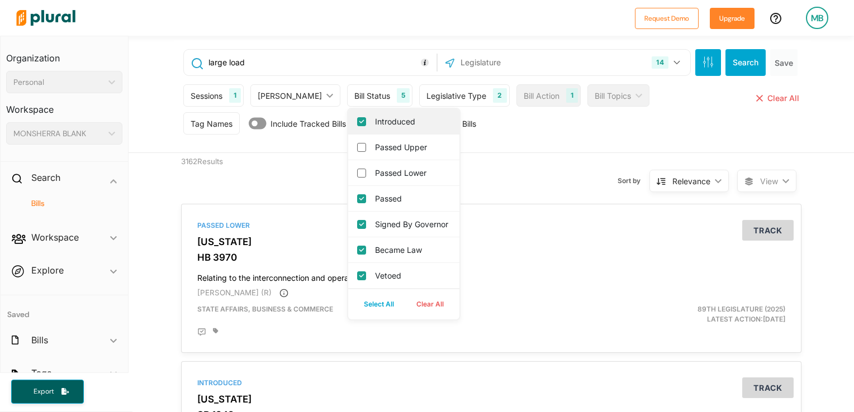
click at [357, 117] on input "Introduced" at bounding box center [361, 121] width 9 height 9
checkbox input "false"
click at [357, 281] on input "Vetoed" at bounding box center [361, 276] width 9 height 9
checkbox input "false"
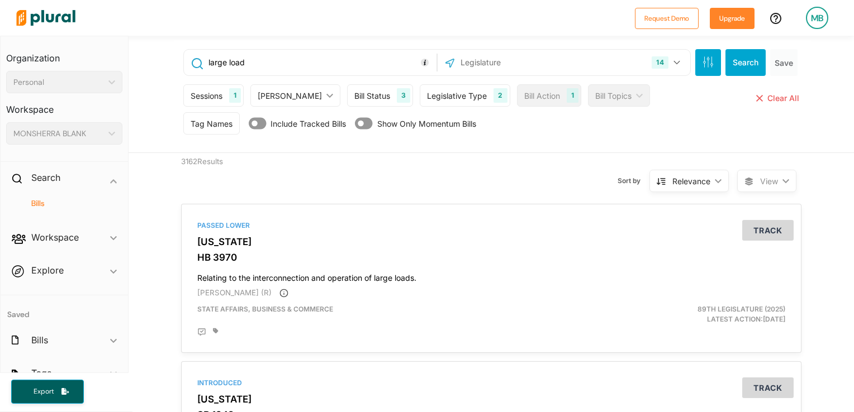
click at [287, 93] on div "Chambers" at bounding box center [290, 96] width 64 height 12
click at [217, 93] on div "Sessions" at bounding box center [207, 96] width 32 height 12
click at [299, 57] on input "large load" at bounding box center [320, 62] width 226 height 21
click at [739, 51] on button "Search" at bounding box center [745, 62] width 40 height 27
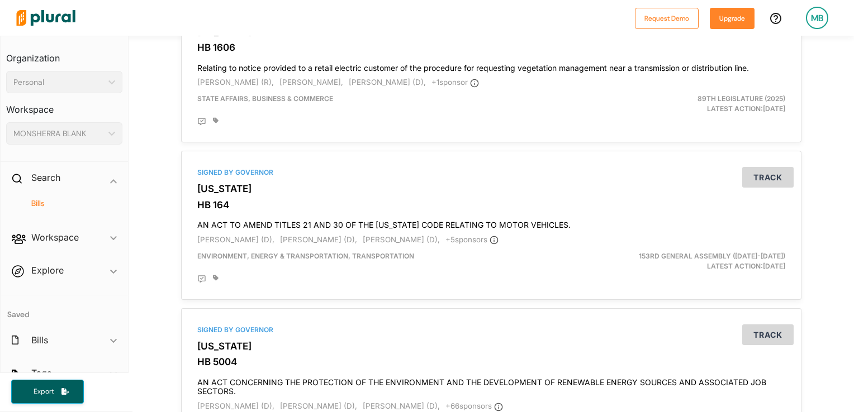
scroll to position [3912, 0]
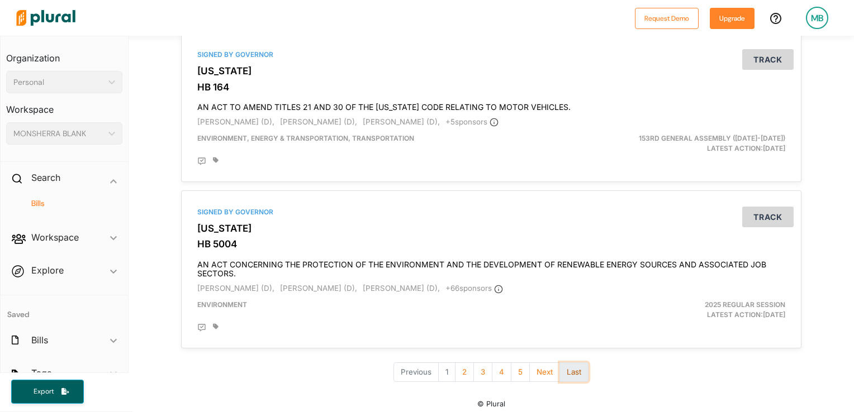
click at [568, 365] on button "Last" at bounding box center [573, 373] width 29 height 20
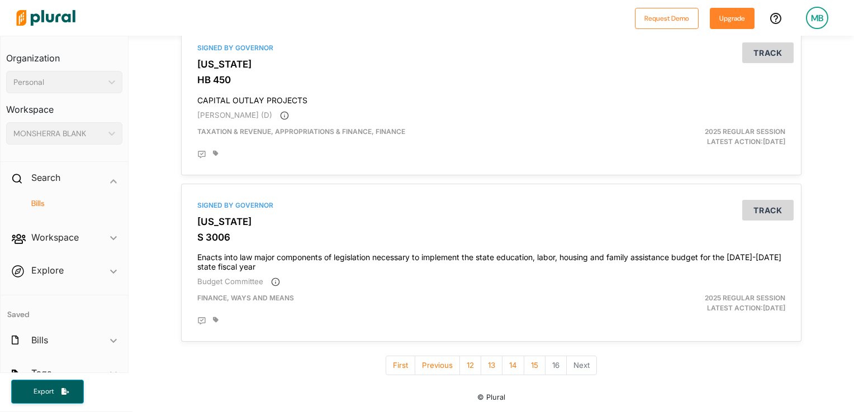
scroll to position [1641, 0]
click at [398, 363] on button "First" at bounding box center [401, 366] width 30 height 20
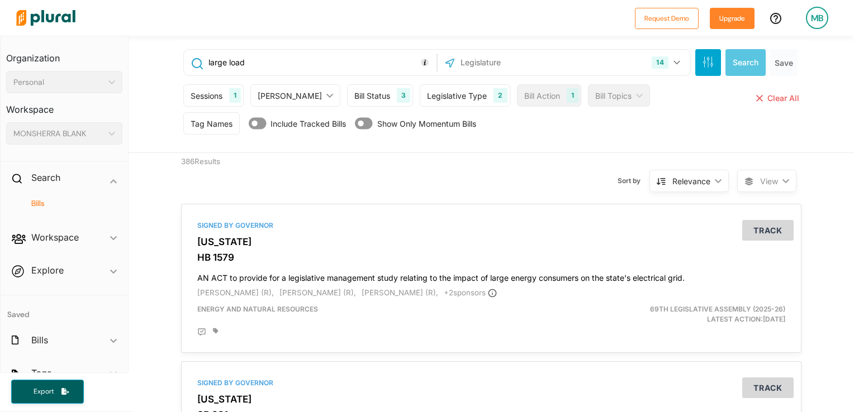
click at [268, 56] on input "large load" at bounding box center [320, 62] width 226 height 21
type input "large load customers"
click at [354, 95] on div "Bill Status" at bounding box center [372, 96] width 36 height 12
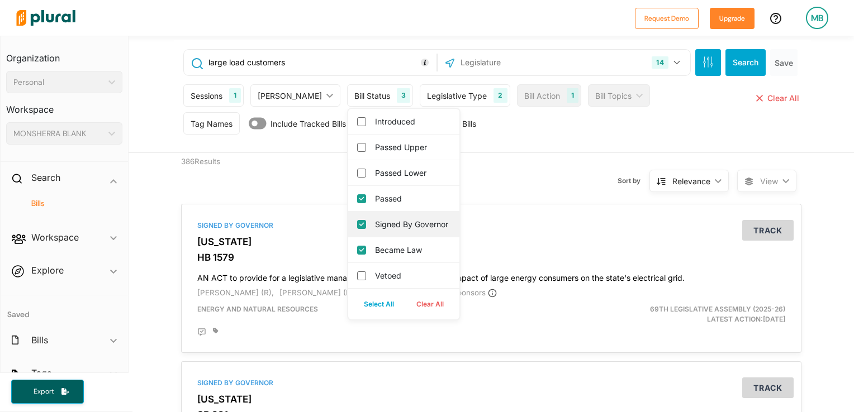
click at [357, 229] on governor "Signed by Governor" at bounding box center [361, 224] width 9 height 9
checkbox governor "false"
click at [357, 194] on input "Passed" at bounding box center [361, 198] width 9 height 9
checkbox input "false"
click at [735, 62] on button "Search" at bounding box center [745, 62] width 40 height 27
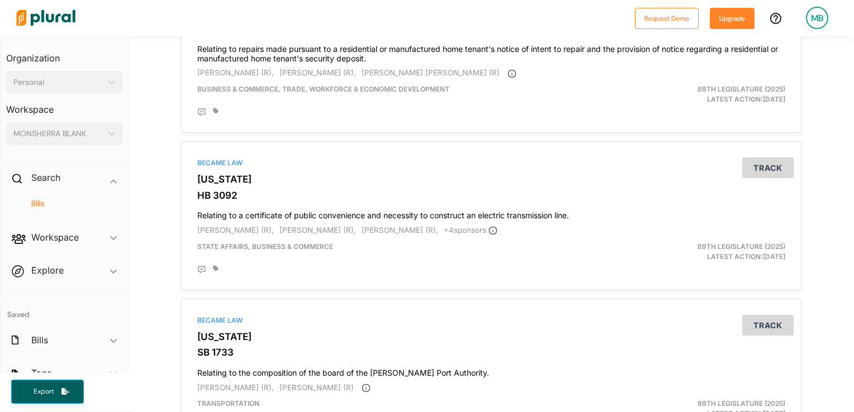
scroll to position [3836, 0]
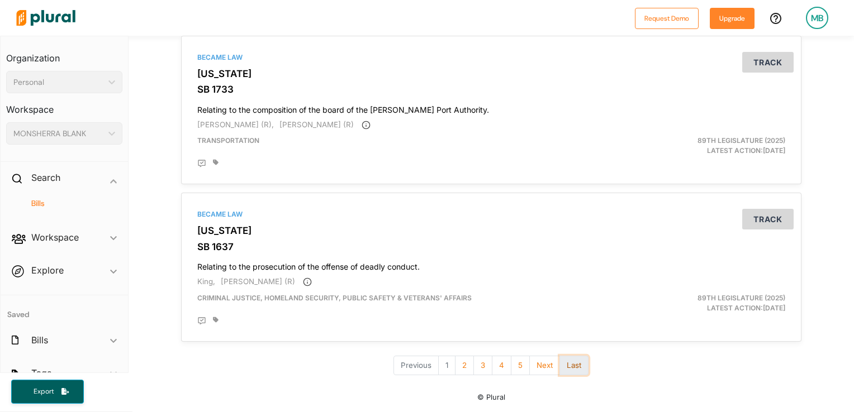
click at [580, 368] on button "Last" at bounding box center [573, 366] width 29 height 20
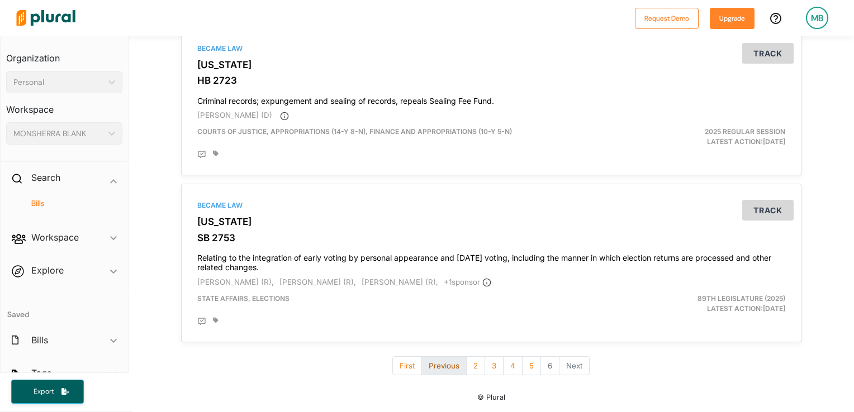
scroll to position [3660, 0]
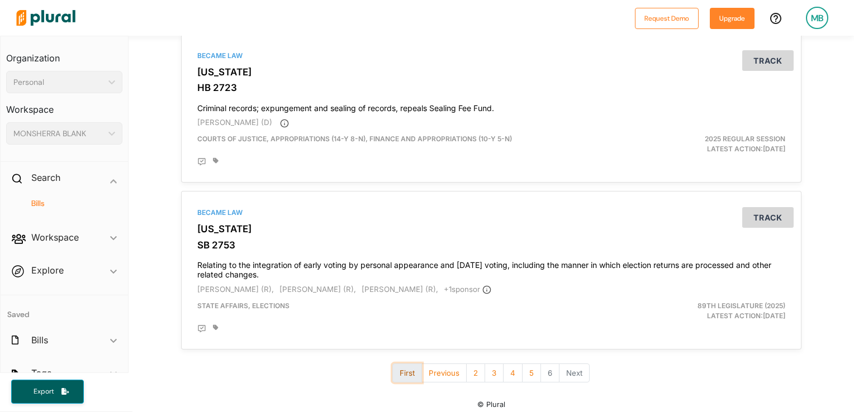
click at [408, 371] on button "First" at bounding box center [407, 374] width 30 height 20
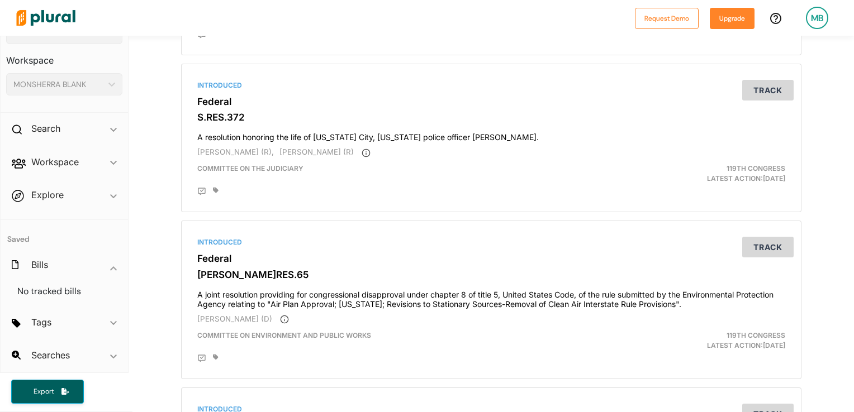
scroll to position [617, 0]
